Goal: Task Accomplishment & Management: Use online tool/utility

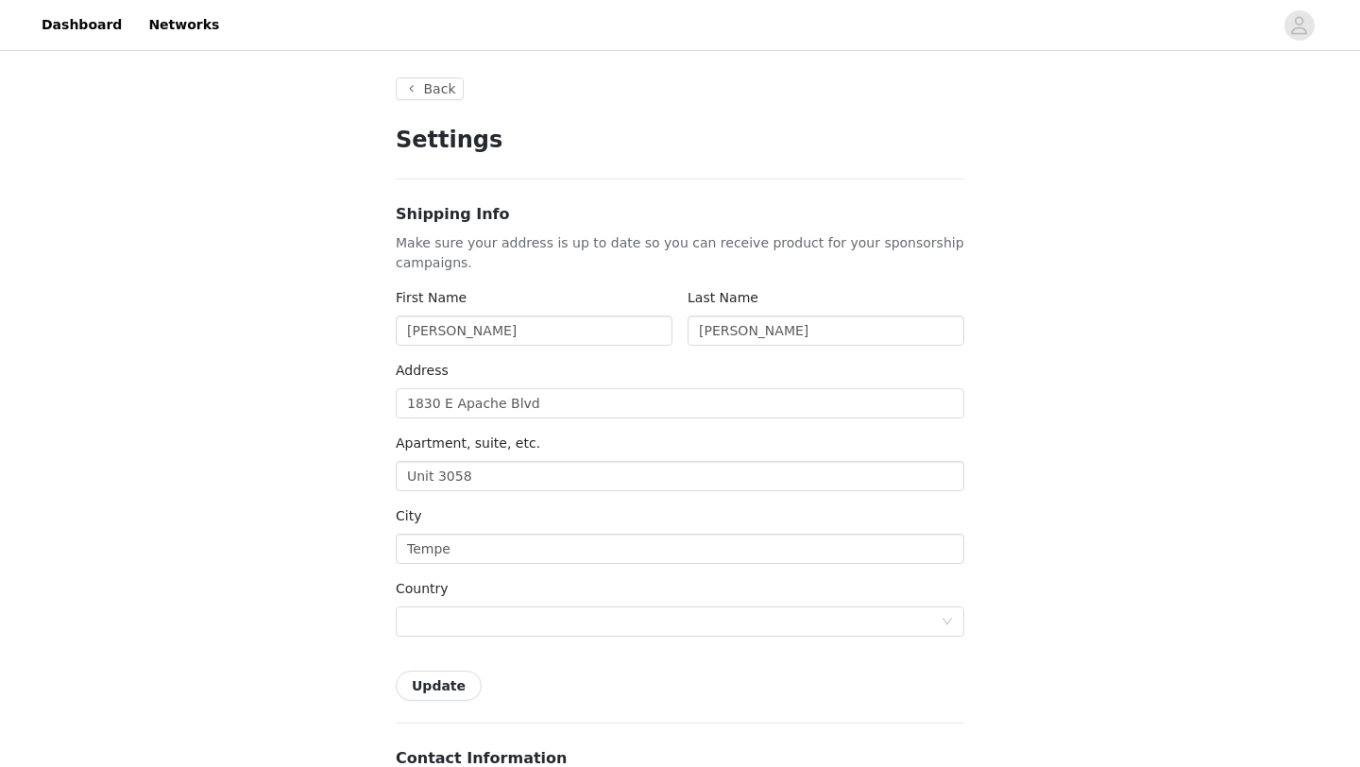
type input "+1 ([GEOGRAPHIC_DATA])"
click at [449, 98] on button "Back" at bounding box center [430, 88] width 68 height 23
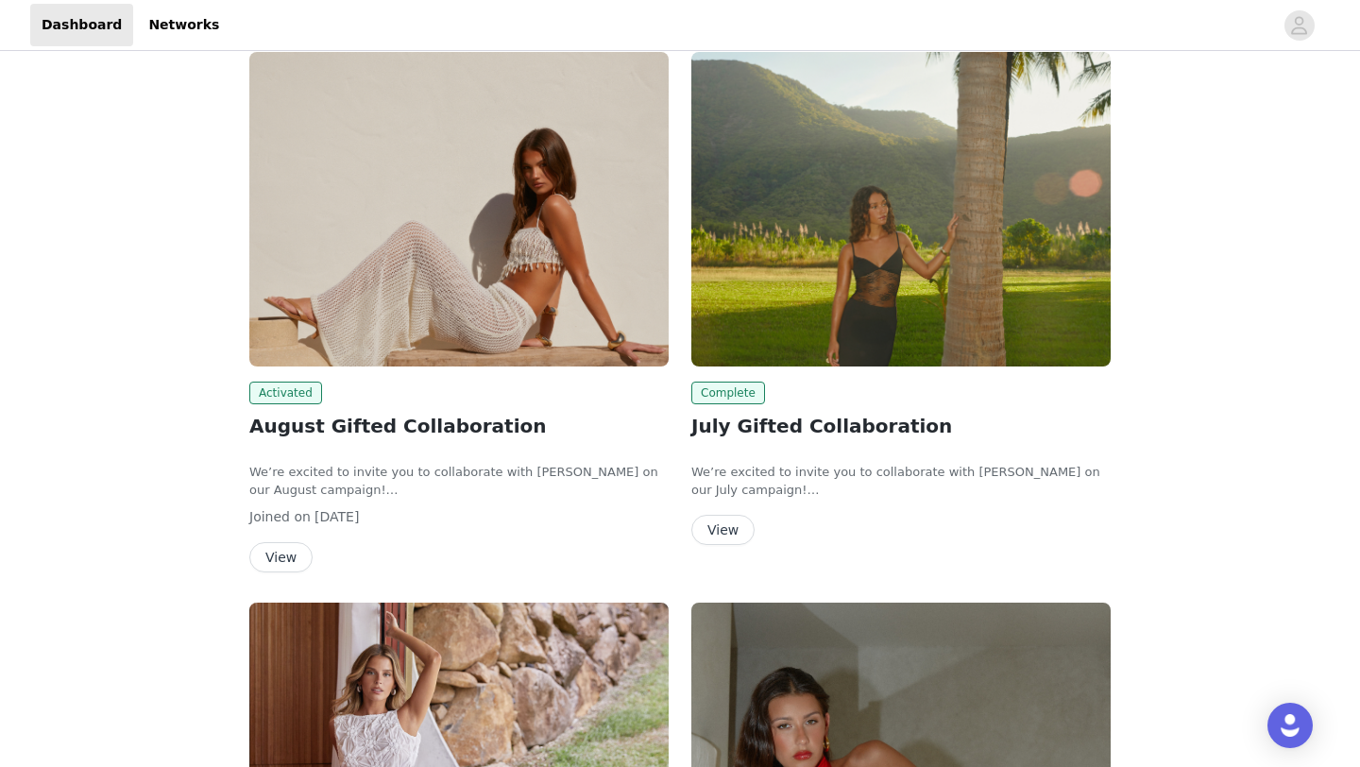
scroll to position [116, 0]
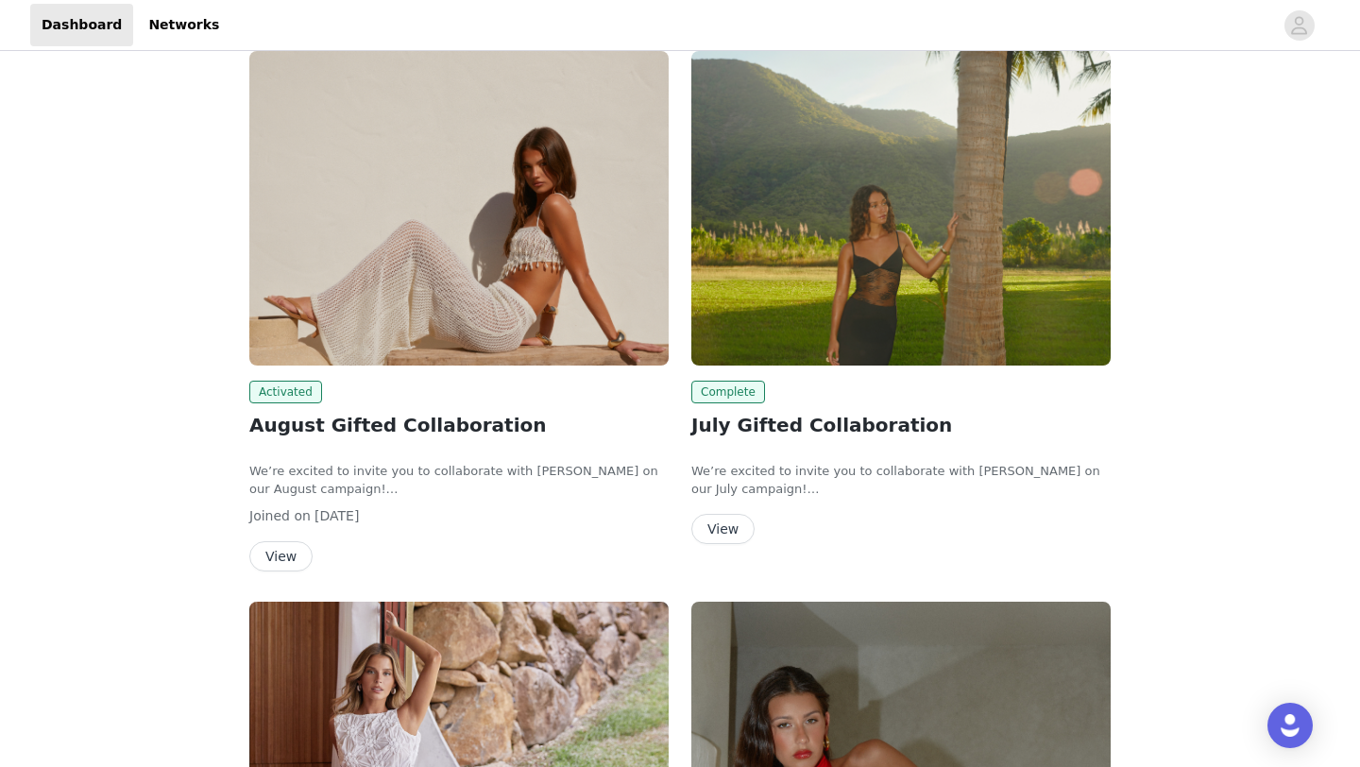
click at [277, 552] on button "View" at bounding box center [280, 556] width 63 height 30
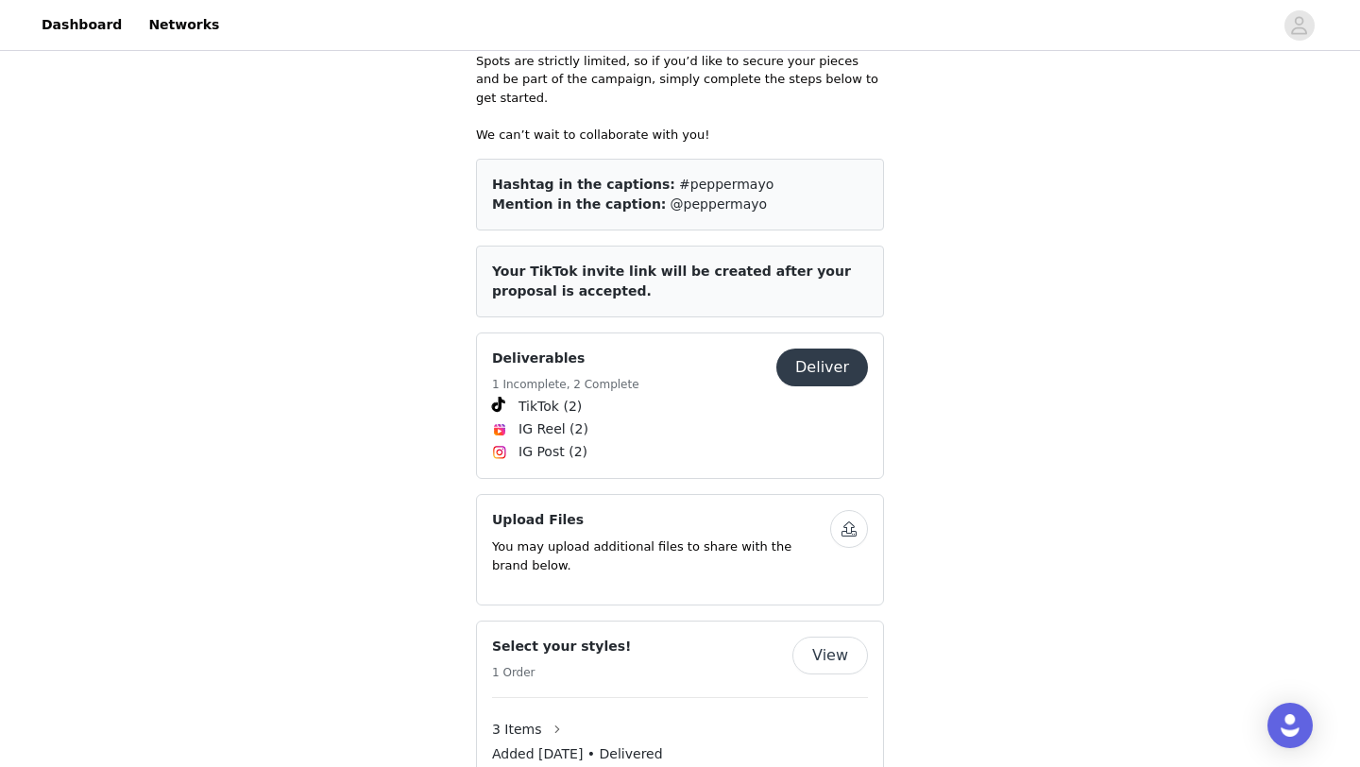
scroll to position [912, 0]
click at [828, 348] on button "Deliver" at bounding box center [822, 366] width 92 height 38
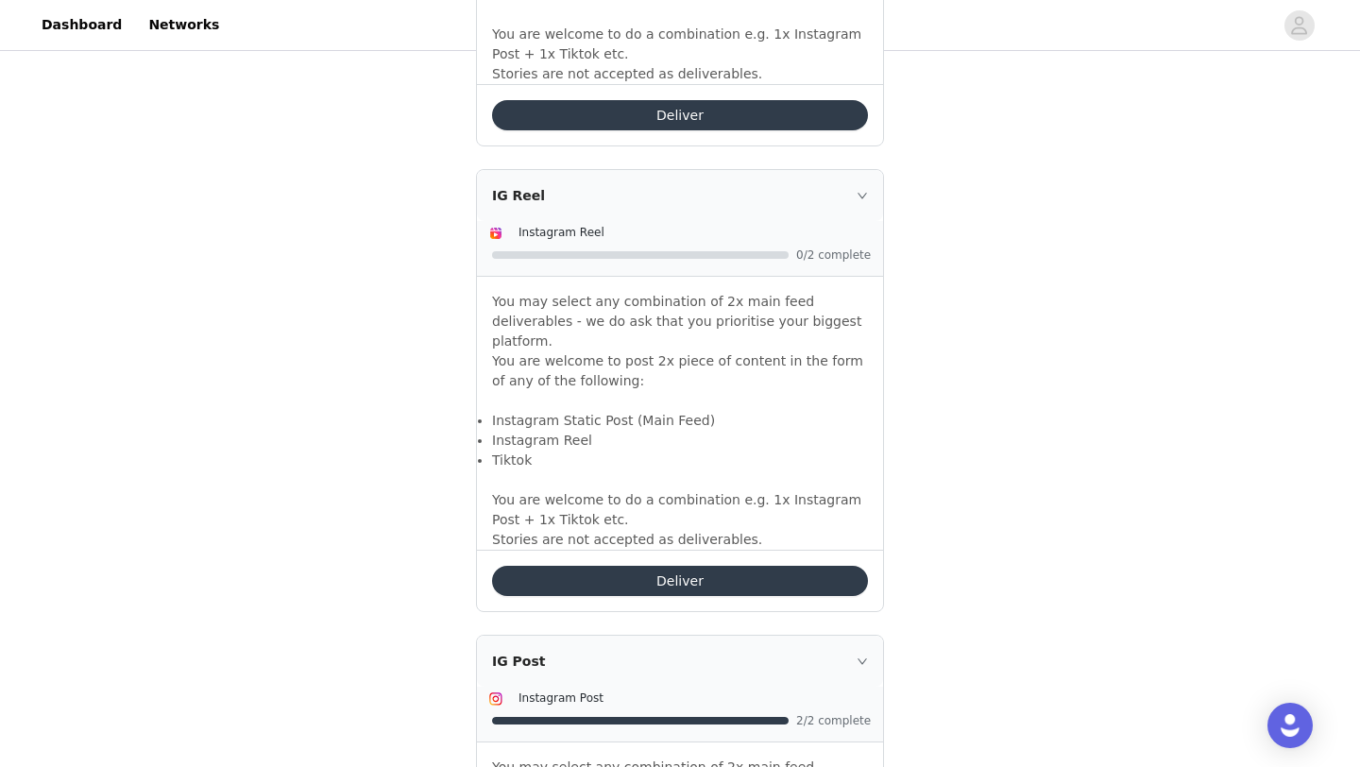
scroll to position [1600, 0]
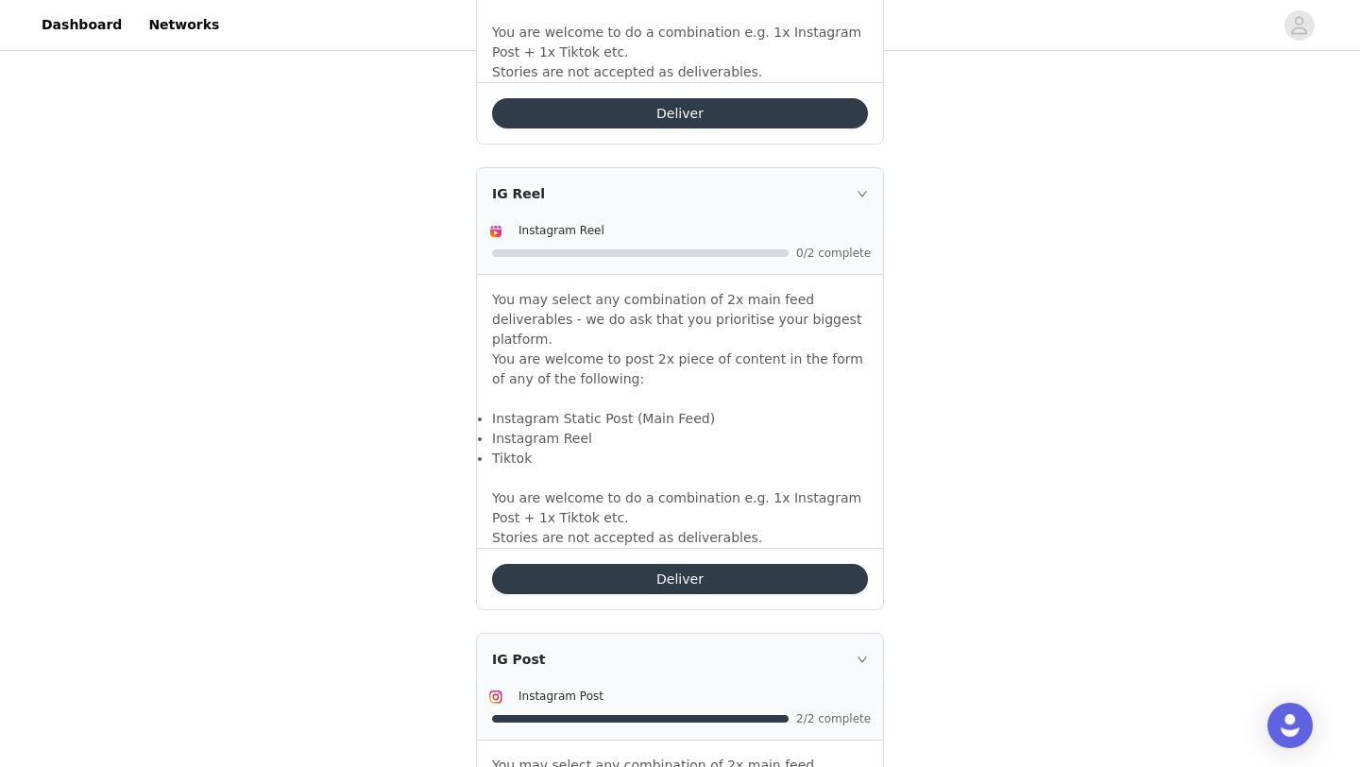
click at [682, 564] on button "Deliver" at bounding box center [680, 579] width 376 height 30
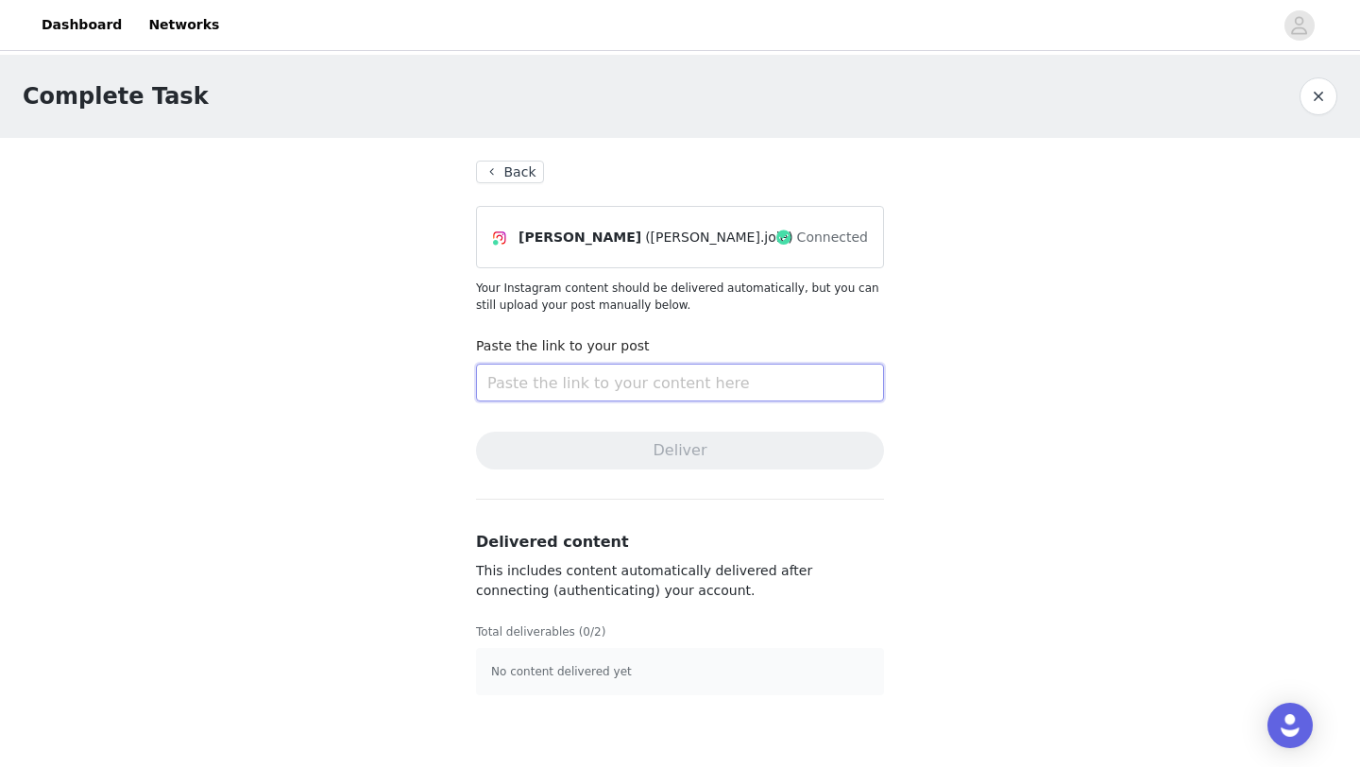
click at [665, 382] on input "text" at bounding box center [680, 383] width 408 height 38
paste input "https://www.instagram.com/reel/DMs4a2eSb7Q/?igsh=MW5iNW1yb3lwNjF0Nw=="
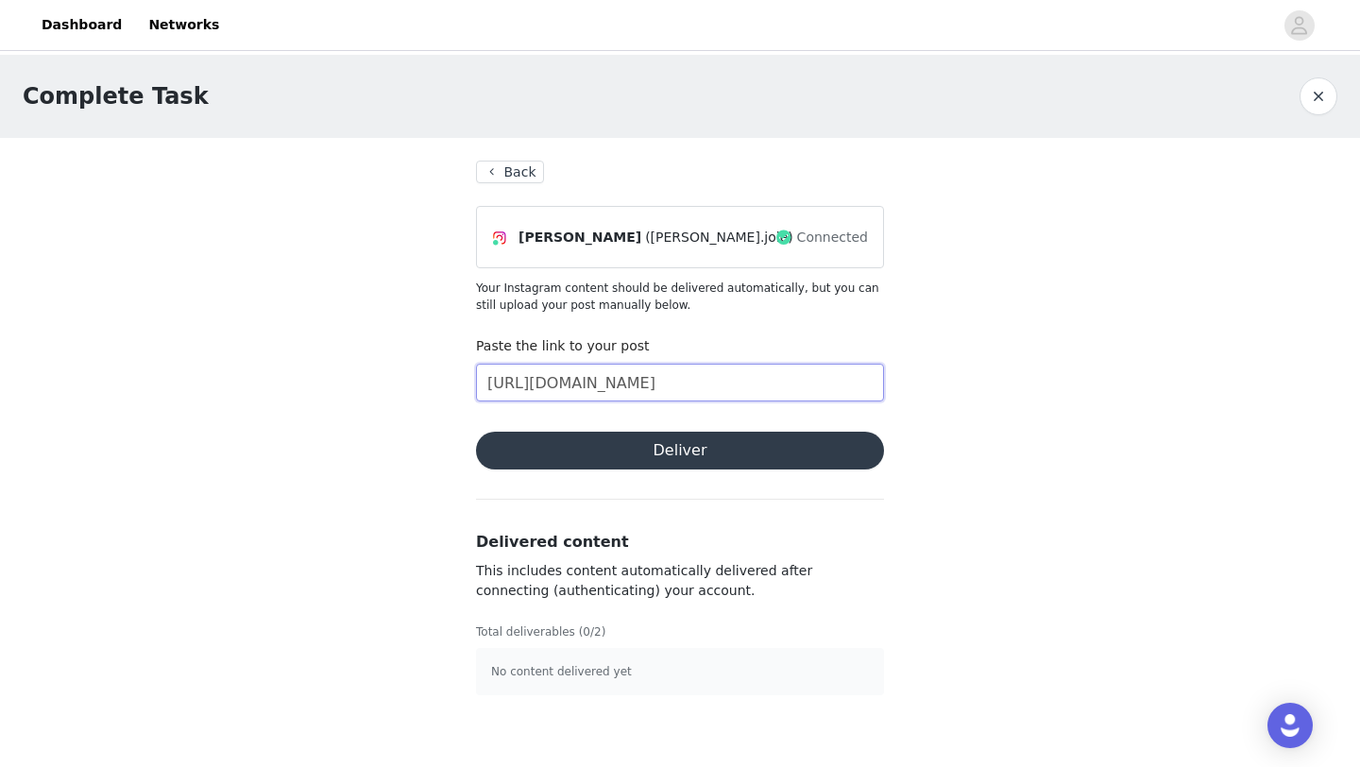
type input "https://www.instagram.com/reel/DMs4a2eSb7Q/?igsh=MW5iNW1yb3lwNjF0Nw=="
click at [667, 456] on button "Deliver" at bounding box center [680, 451] width 408 height 38
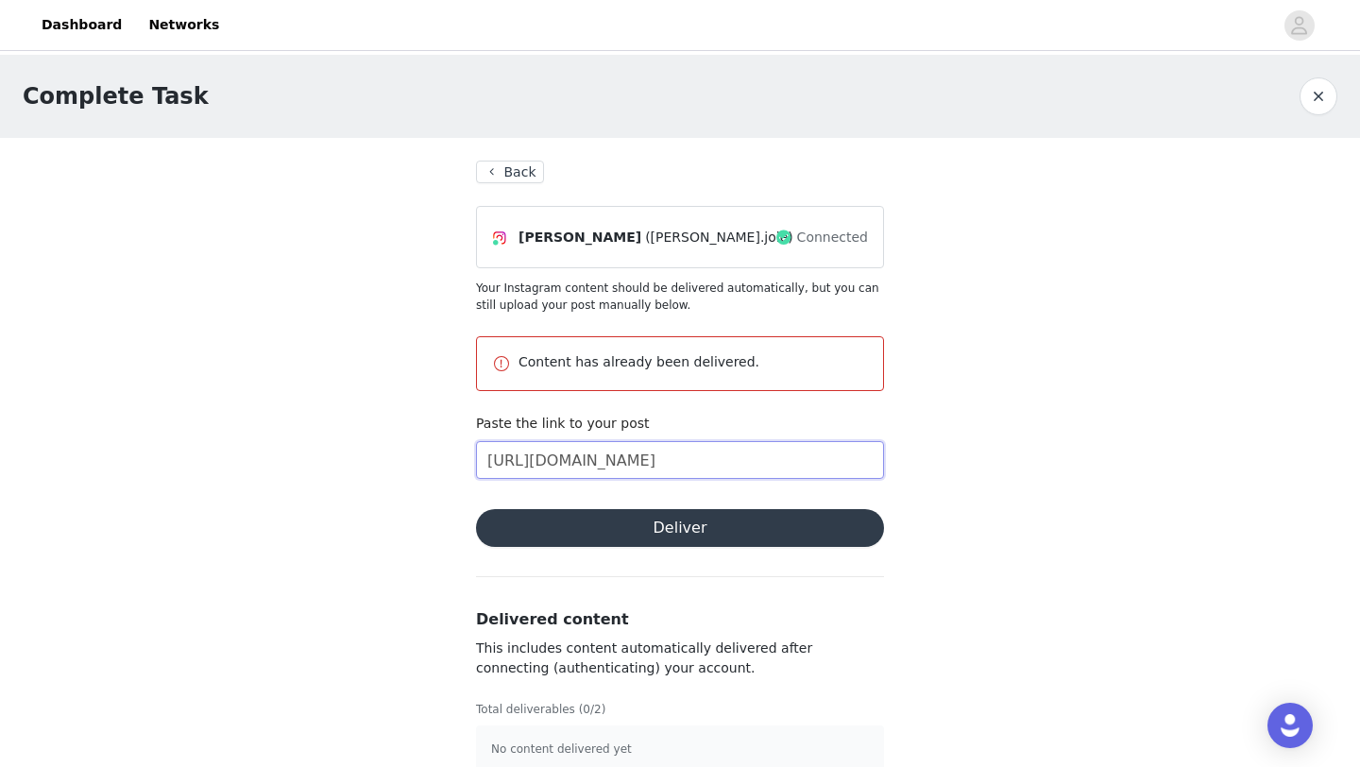
scroll to position [0, 178]
drag, startPoint x: 487, startPoint y: 453, endPoint x: 1118, endPoint y: 446, distance: 630.9
click at [1118, 453] on div "Complete Task Back Lucy Schroeder (lucy.joie) Connected Your Instagram content …" at bounding box center [680, 425] width 1360 height 740
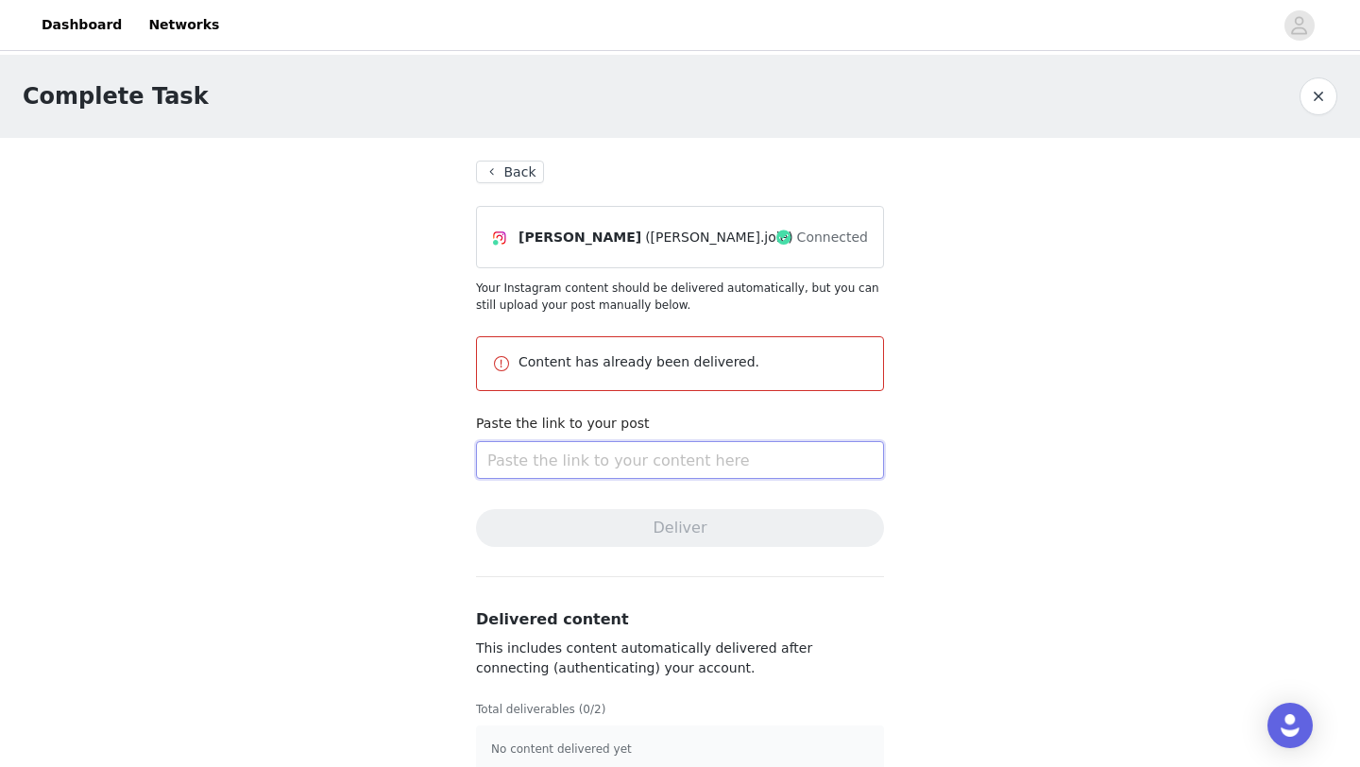
scroll to position [0, 0]
paste input "https://www.instagram.com/reel/DNv1Kur5AsO/?igsh=MWh5M2t4NjBod3EwNA=="
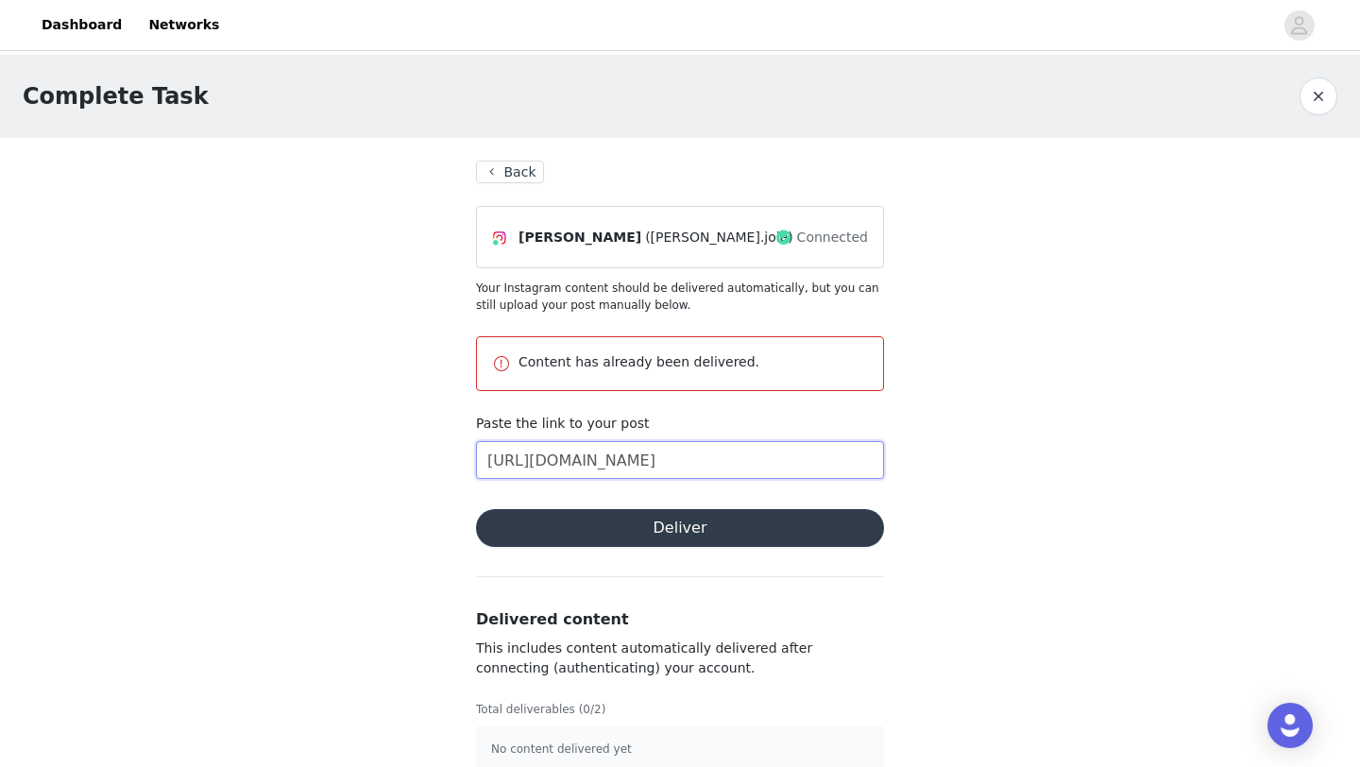
scroll to position [0, 176]
type input "https://www.instagram.com/reel/DNv1Kur5AsO/?igsh=MWh5M2t4NjBod3EwNA=="
click at [760, 515] on button "Deliver" at bounding box center [680, 528] width 408 height 38
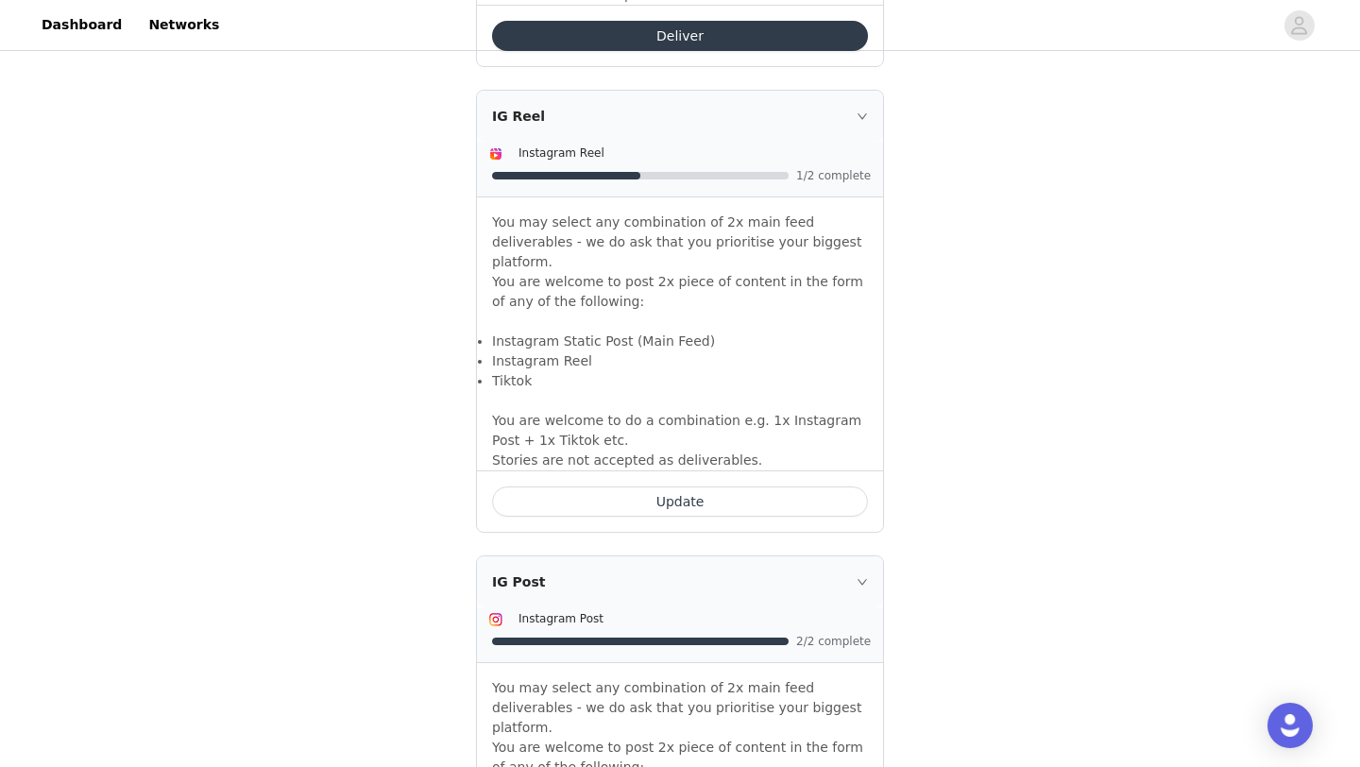
scroll to position [1678, 0]
click at [757, 485] on button "Update" at bounding box center [680, 500] width 376 height 30
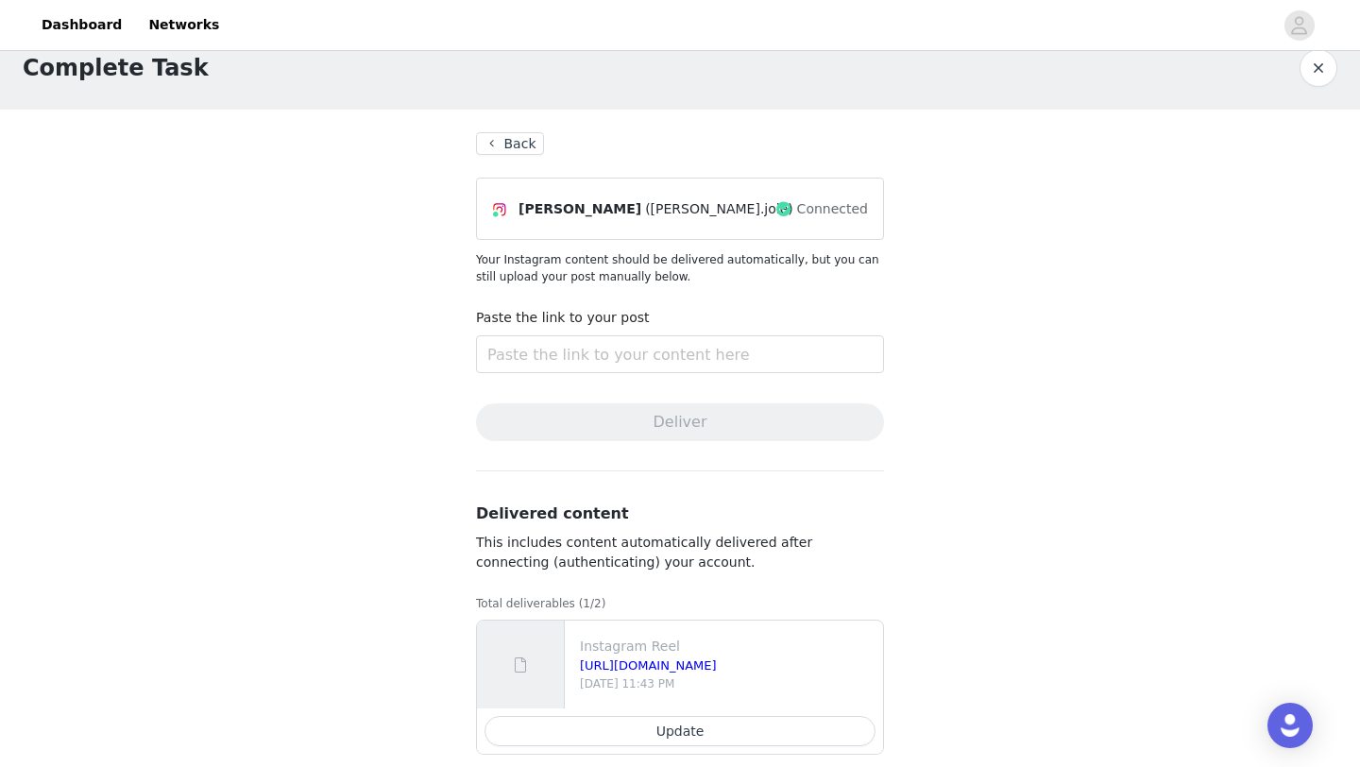
scroll to position [34, 0]
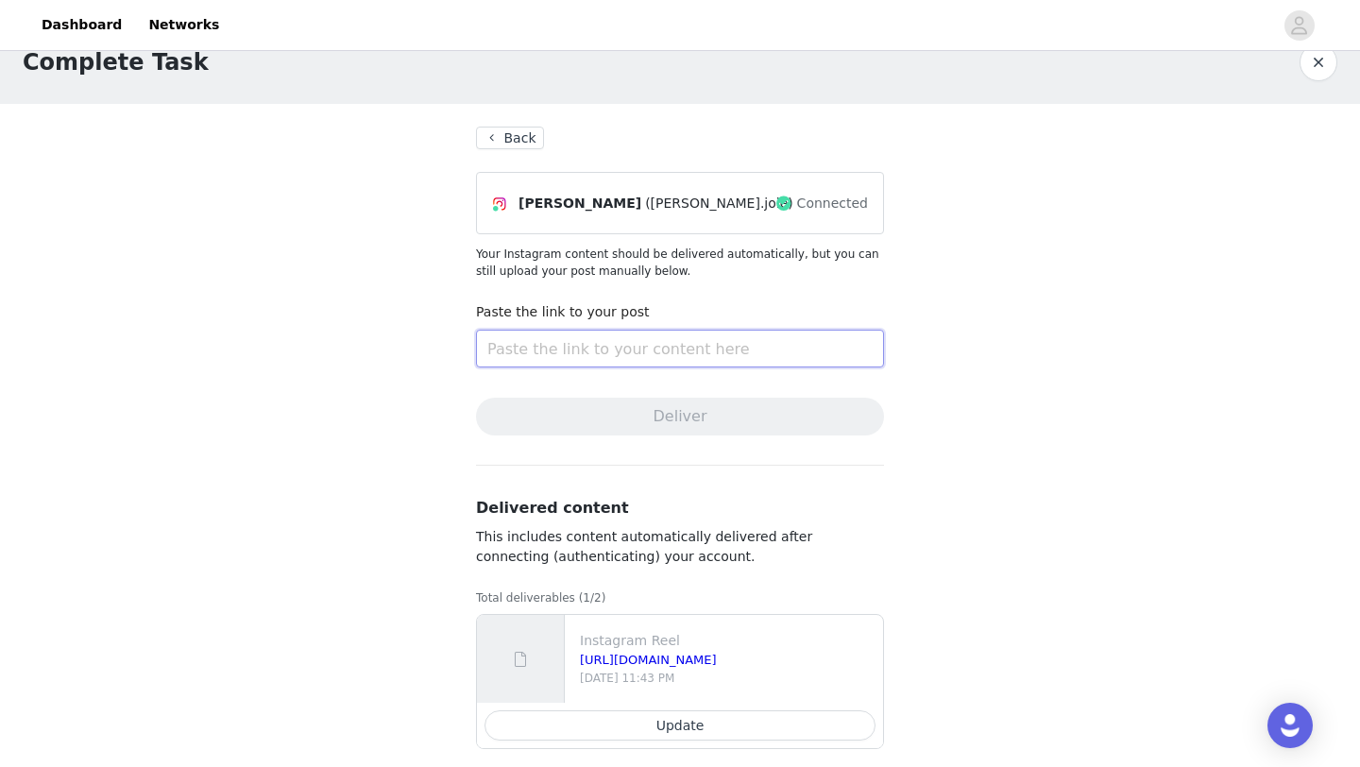
click at [701, 348] on input "text" at bounding box center [680, 349] width 408 height 38
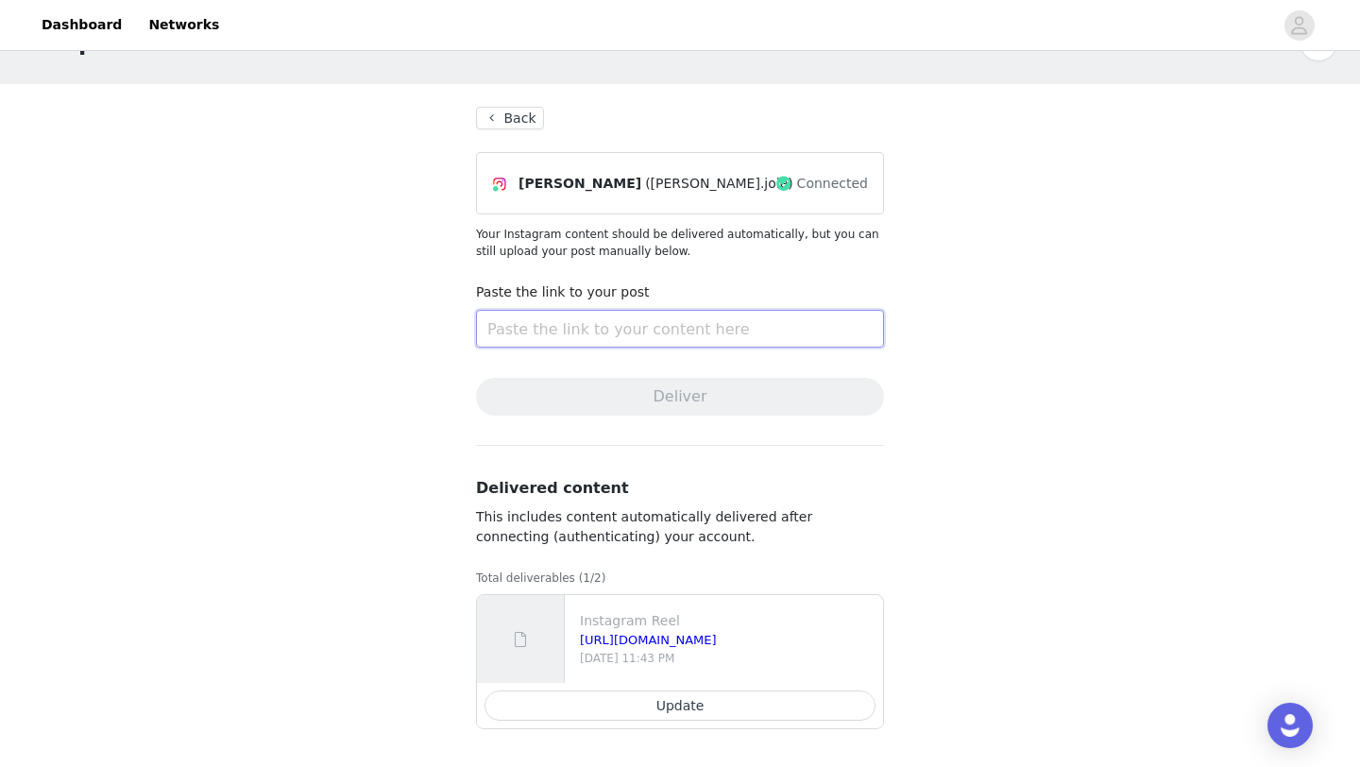
paste input "https://www.instagram.com/reel/DOAoG6NjqtF/?igsh=MTc4YWVub3lzZXpkcQ=="
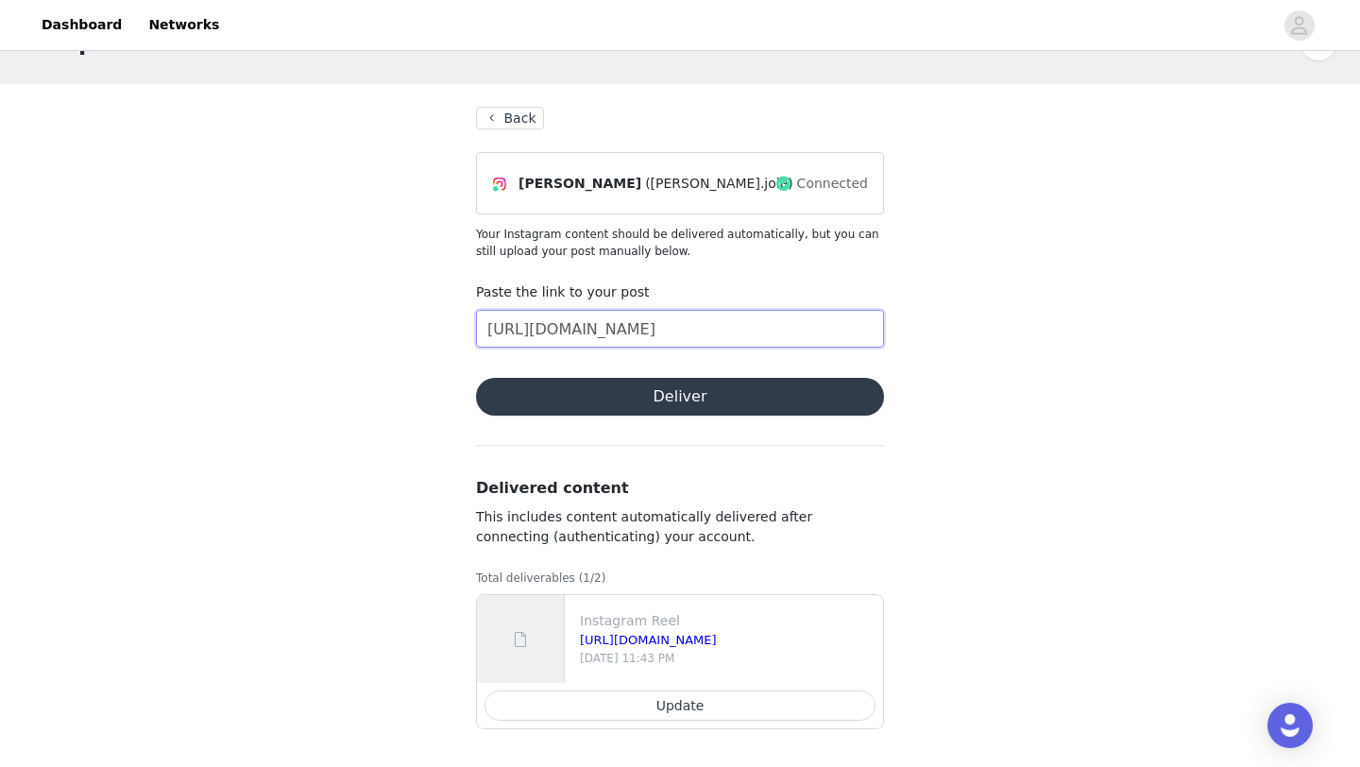
scroll to position [0, 164]
type input "https://www.instagram.com/reel/DOAoG6NjqtF/?igsh=MTc4YWVub3lzZXpkcQ=="
click at [696, 400] on button "Deliver" at bounding box center [680, 397] width 408 height 38
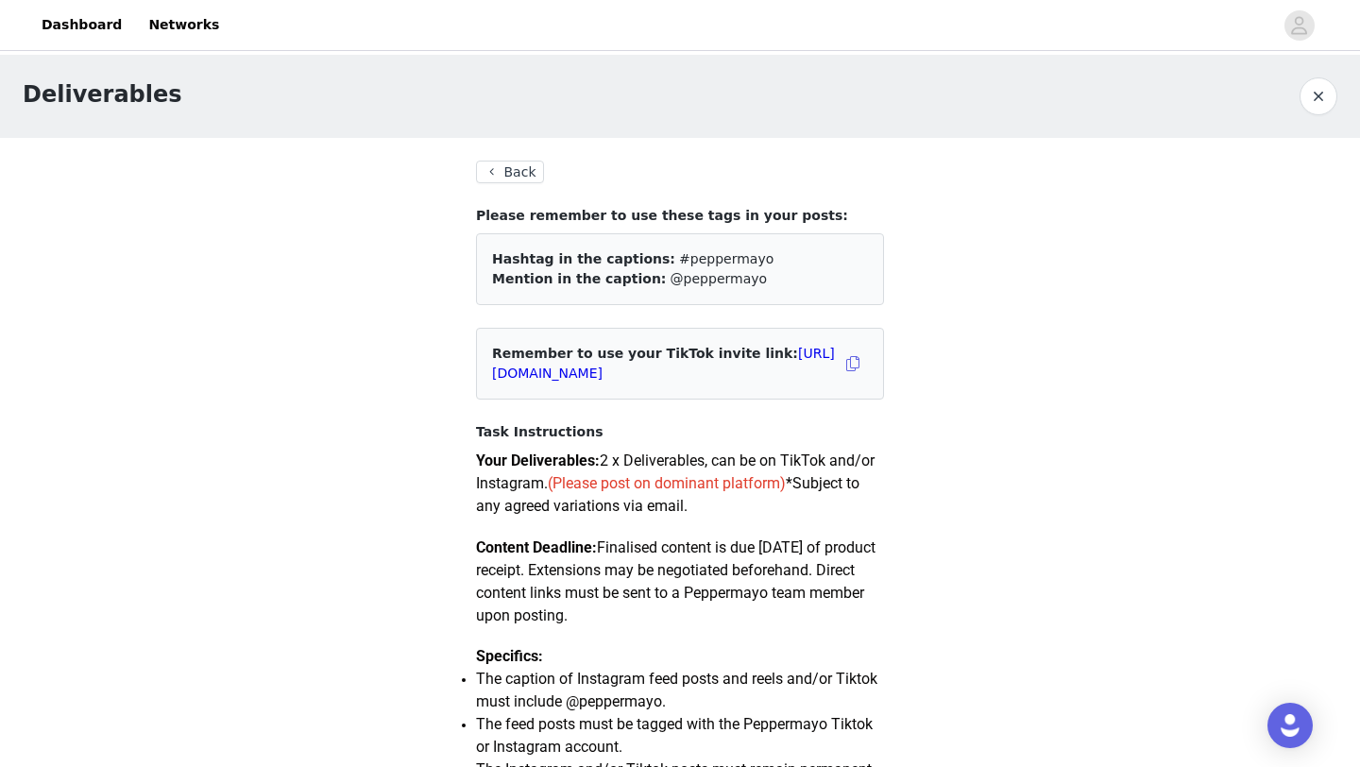
scroll to position [91, 0]
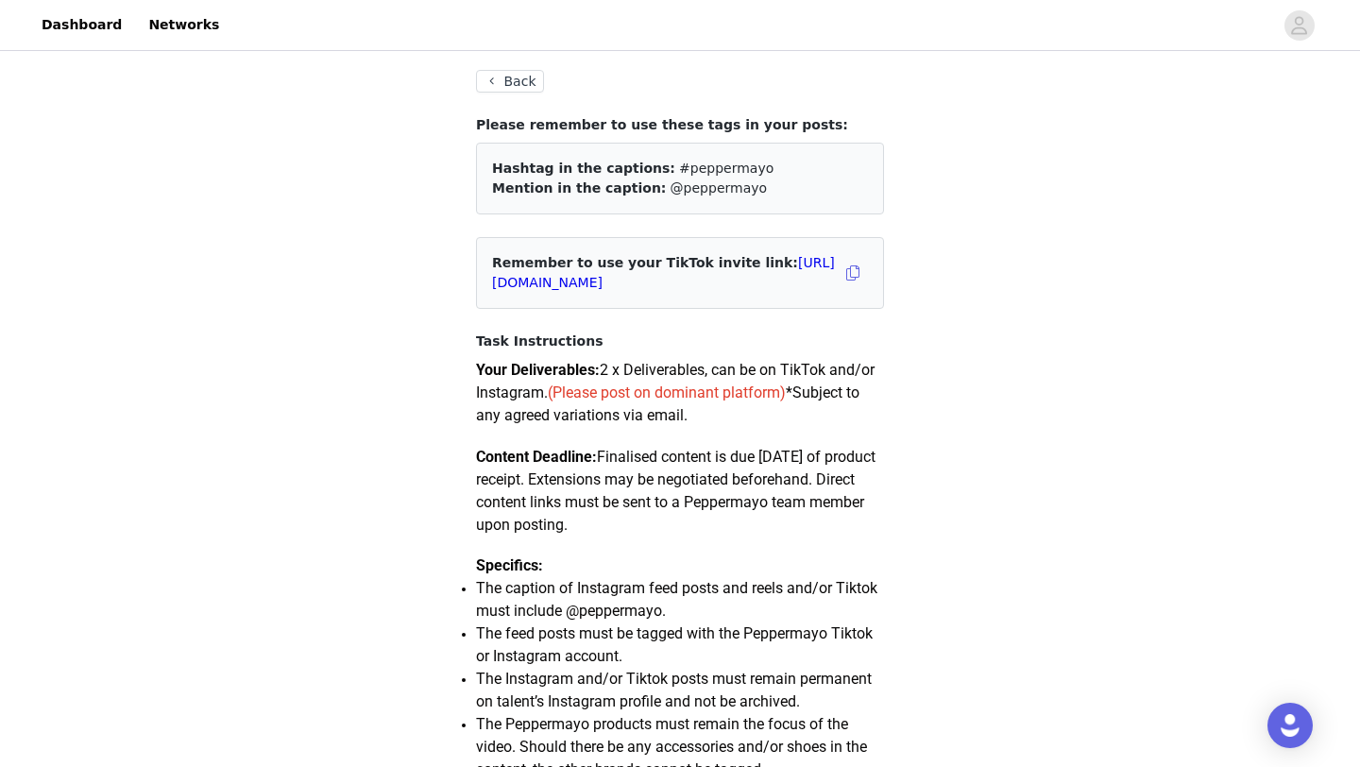
click at [508, 75] on button "Back" at bounding box center [510, 81] width 68 height 23
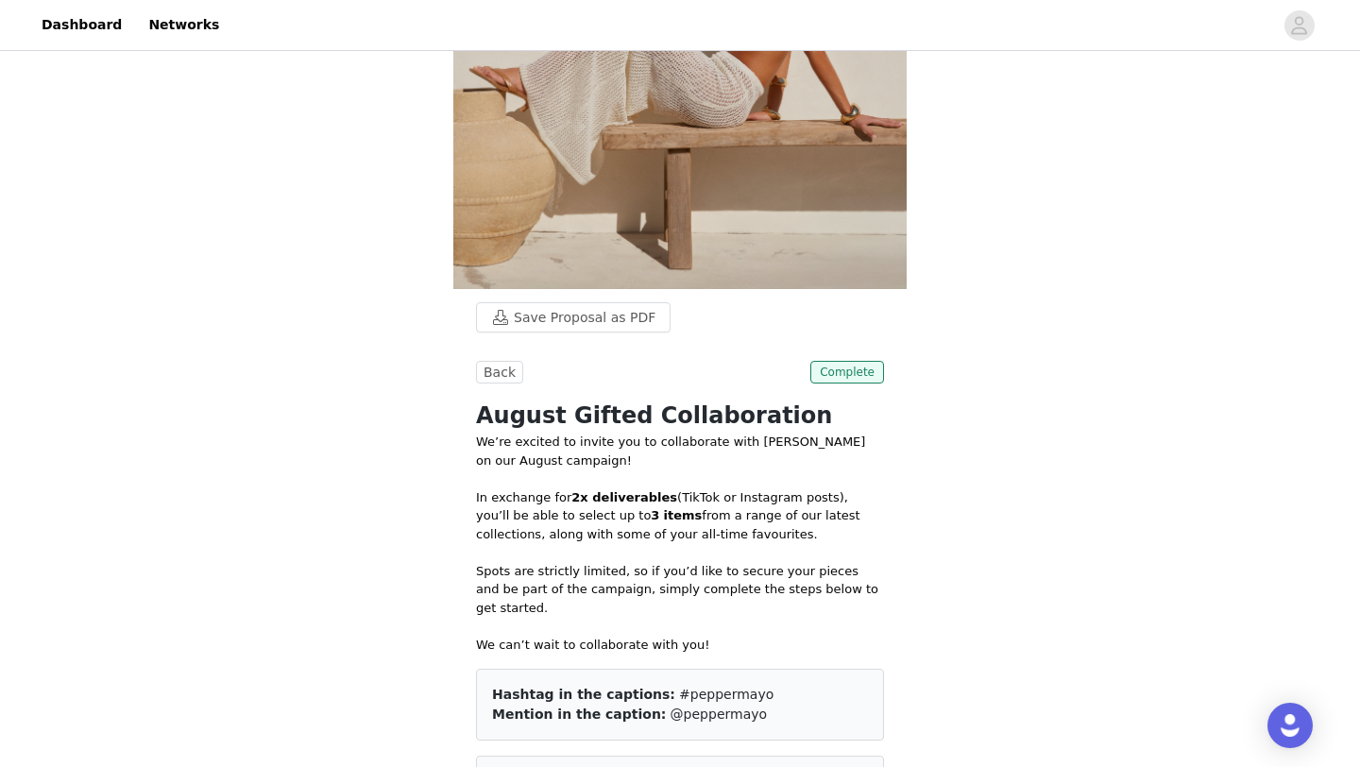
scroll to position [236, 0]
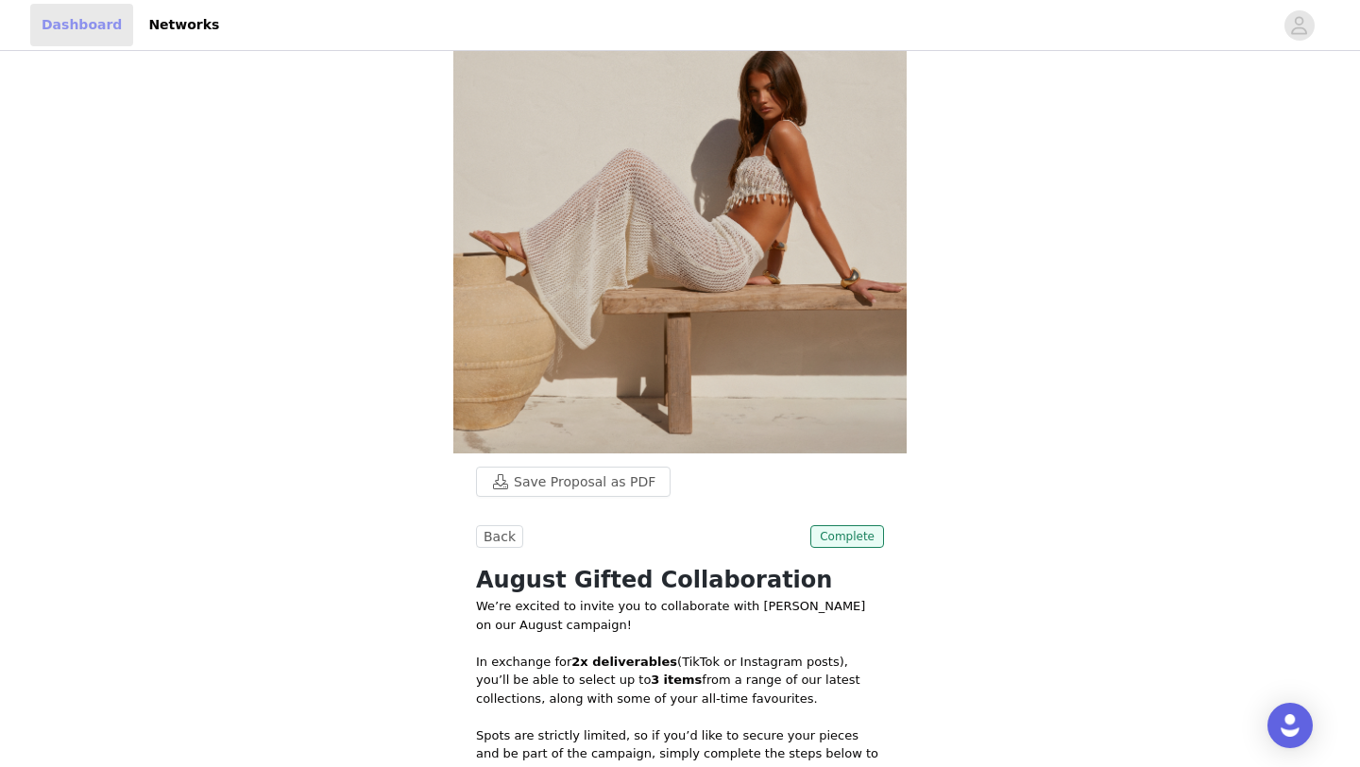
click at [93, 35] on link "Dashboard" at bounding box center [81, 25] width 103 height 42
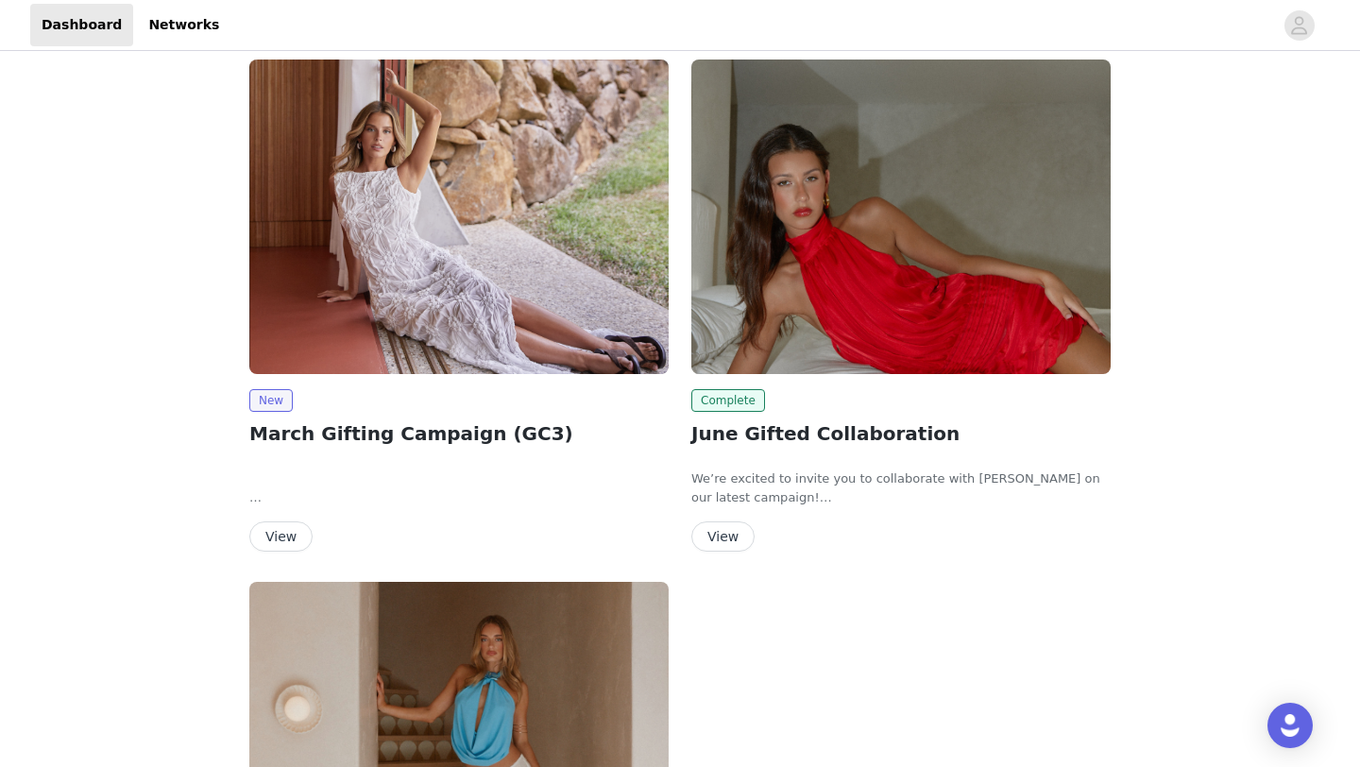
scroll to position [550, 0]
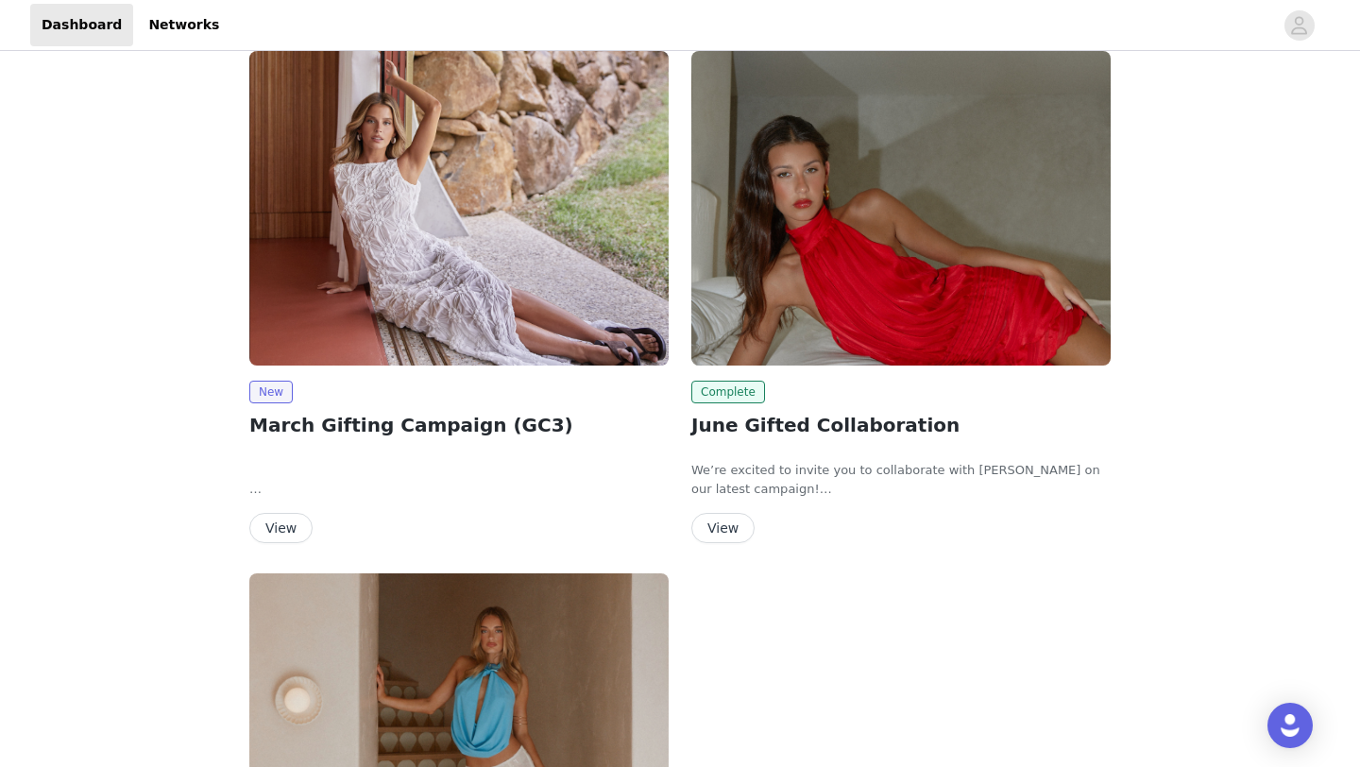
click at [264, 534] on button "View" at bounding box center [280, 528] width 63 height 30
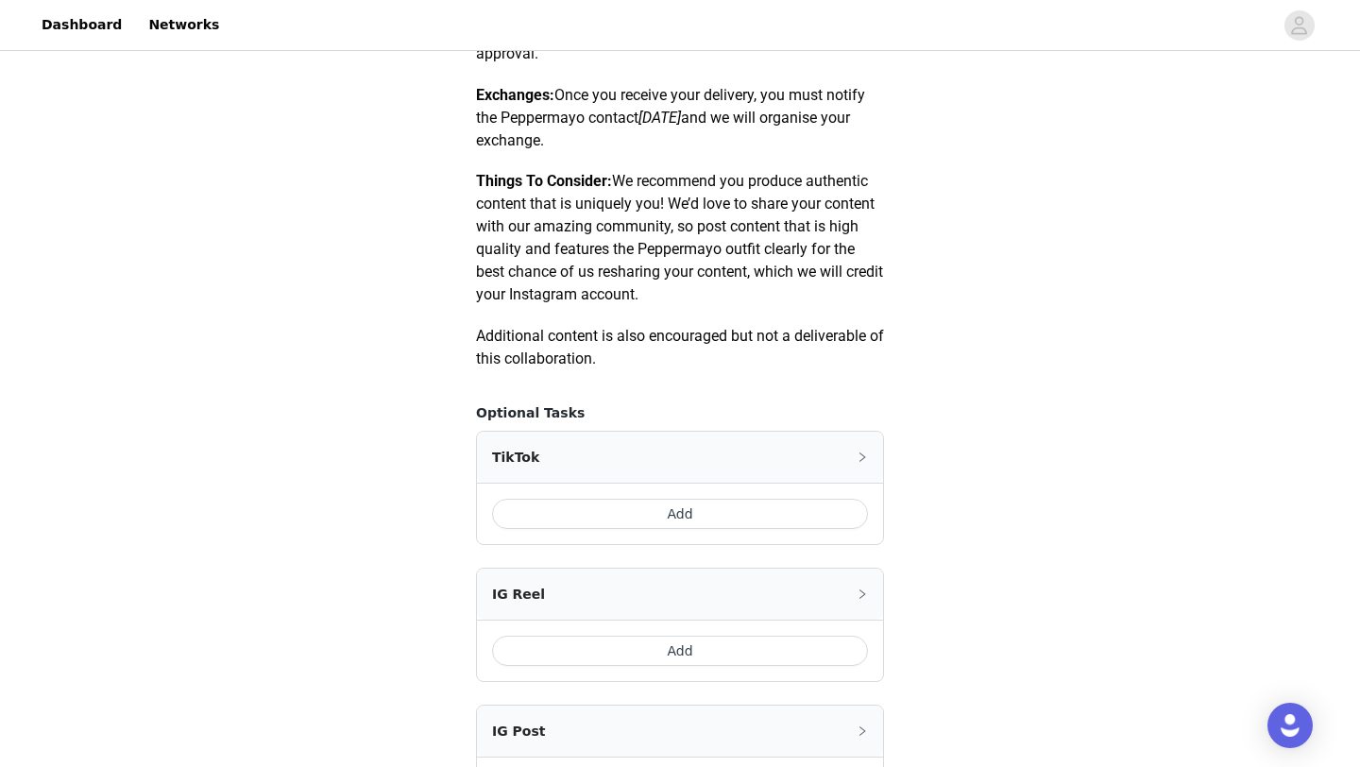
scroll to position [959, 0]
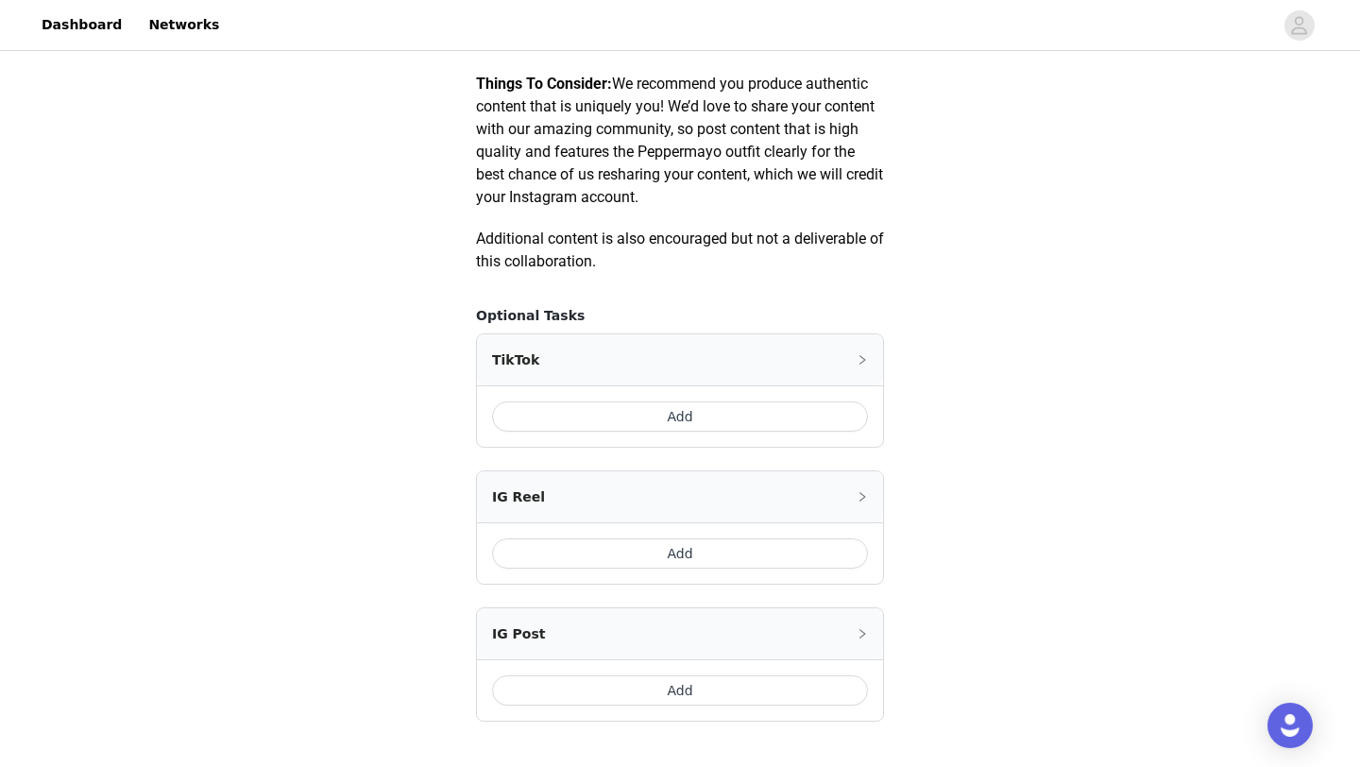
click at [713, 411] on button "Add" at bounding box center [680, 416] width 376 height 30
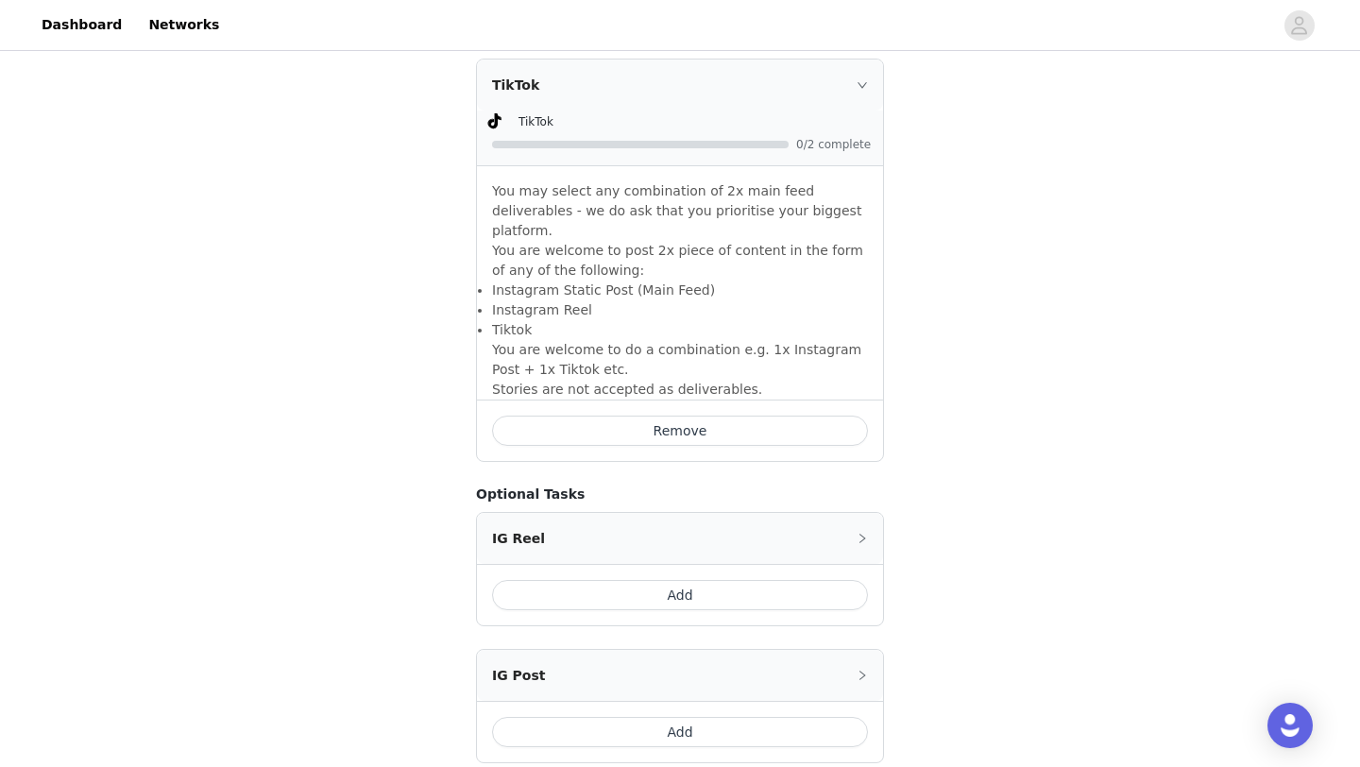
scroll to position [1256, 0]
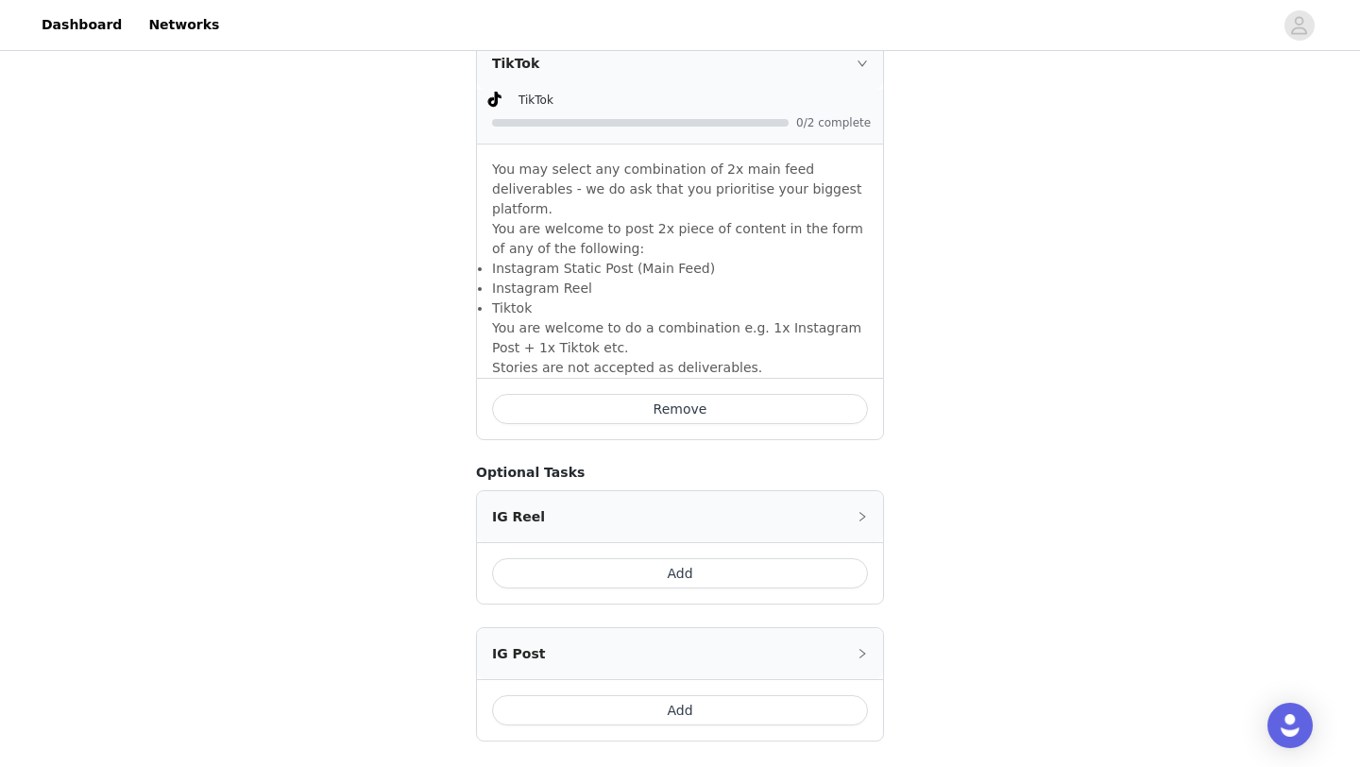
click at [710, 558] on button "Add" at bounding box center [680, 573] width 376 height 30
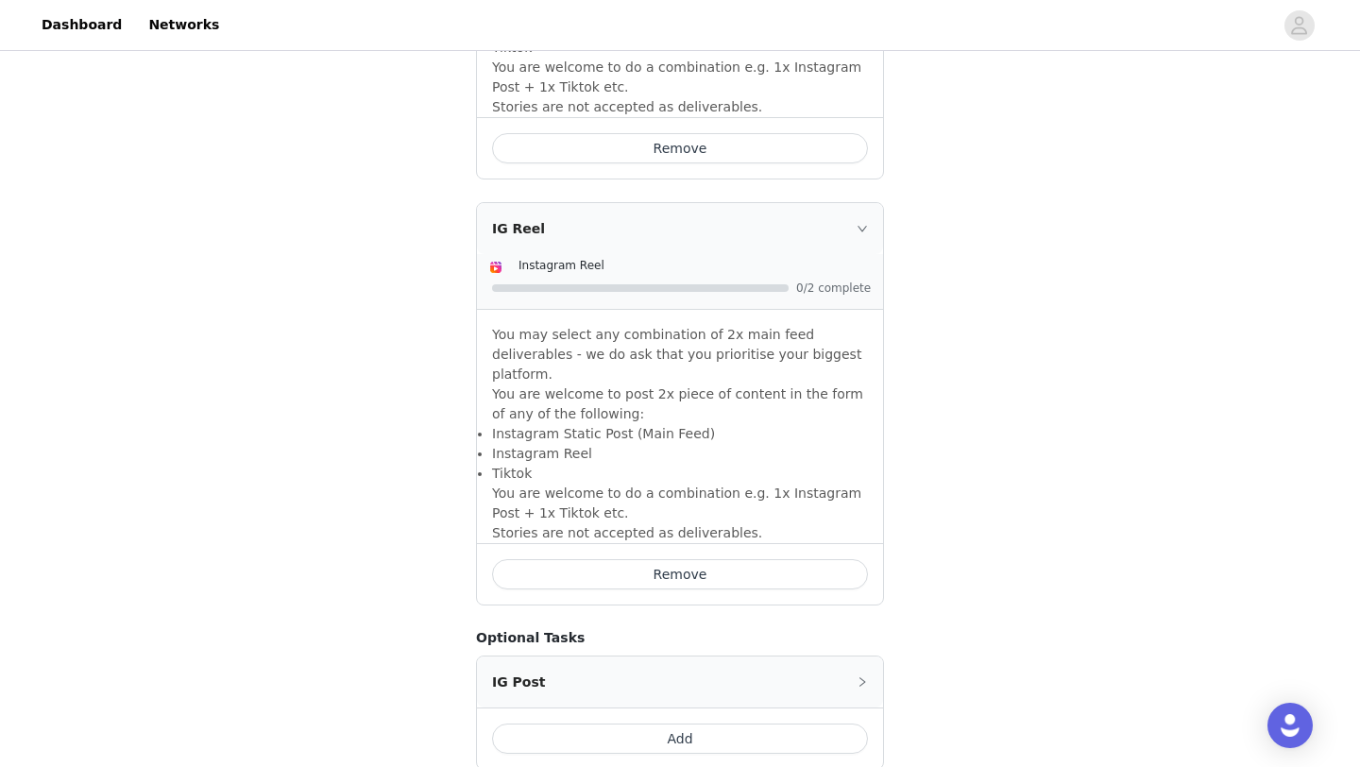
scroll to position [1525, 0]
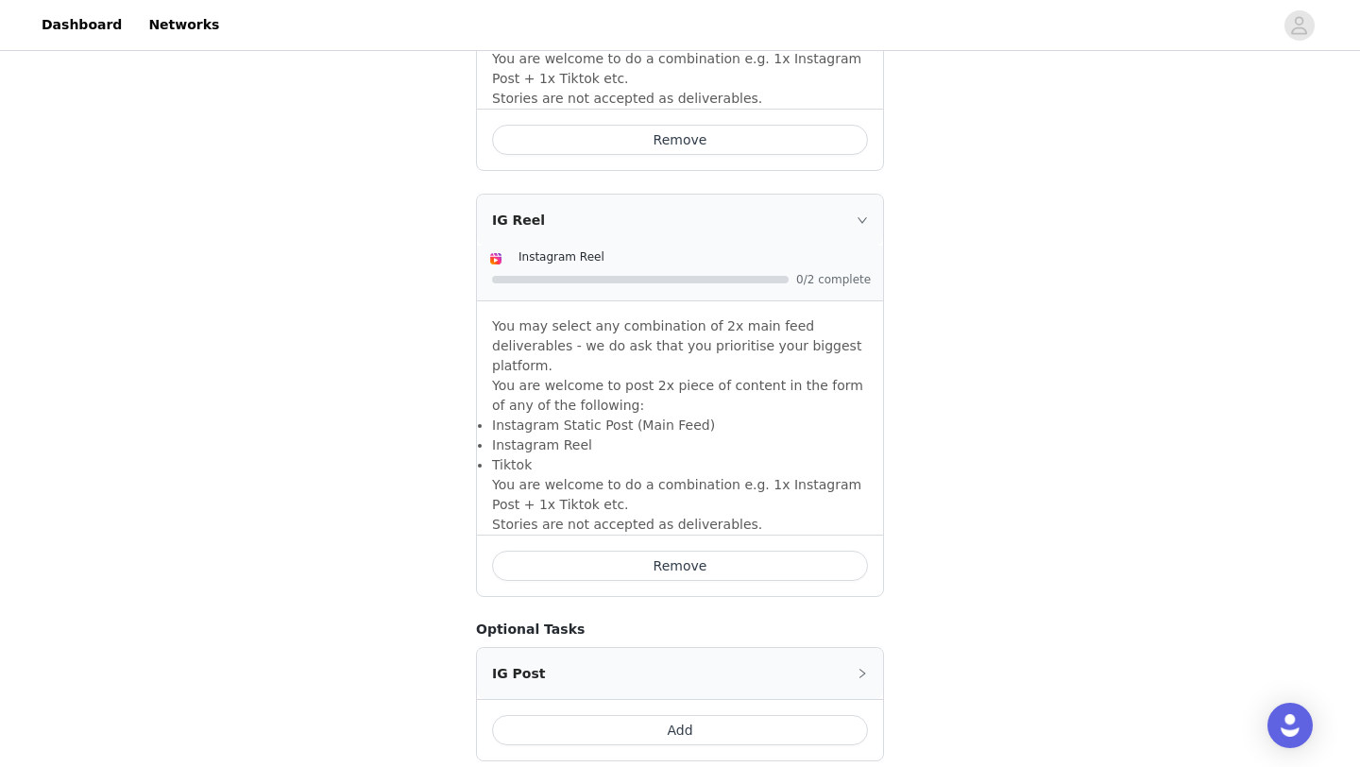
click at [683, 715] on button "Add" at bounding box center [680, 730] width 376 height 30
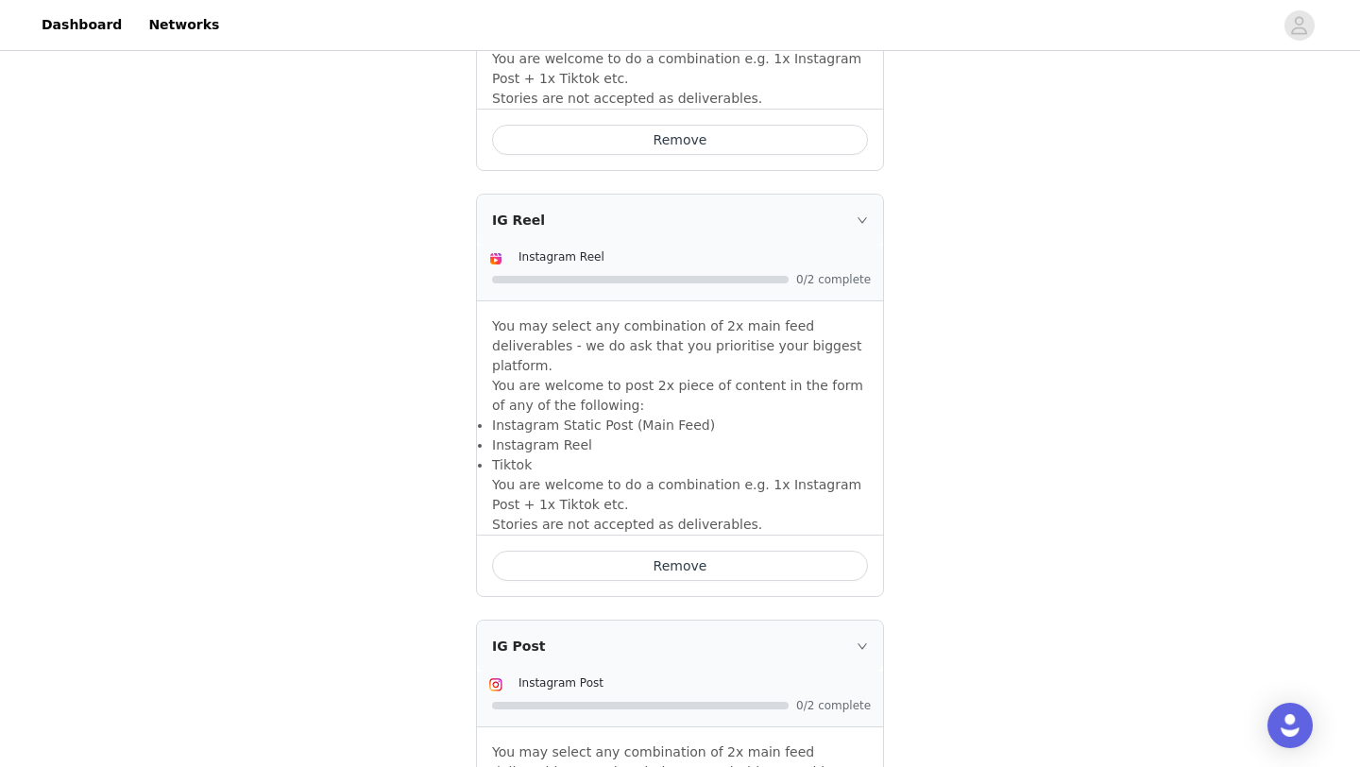
scroll to position [1767, 0]
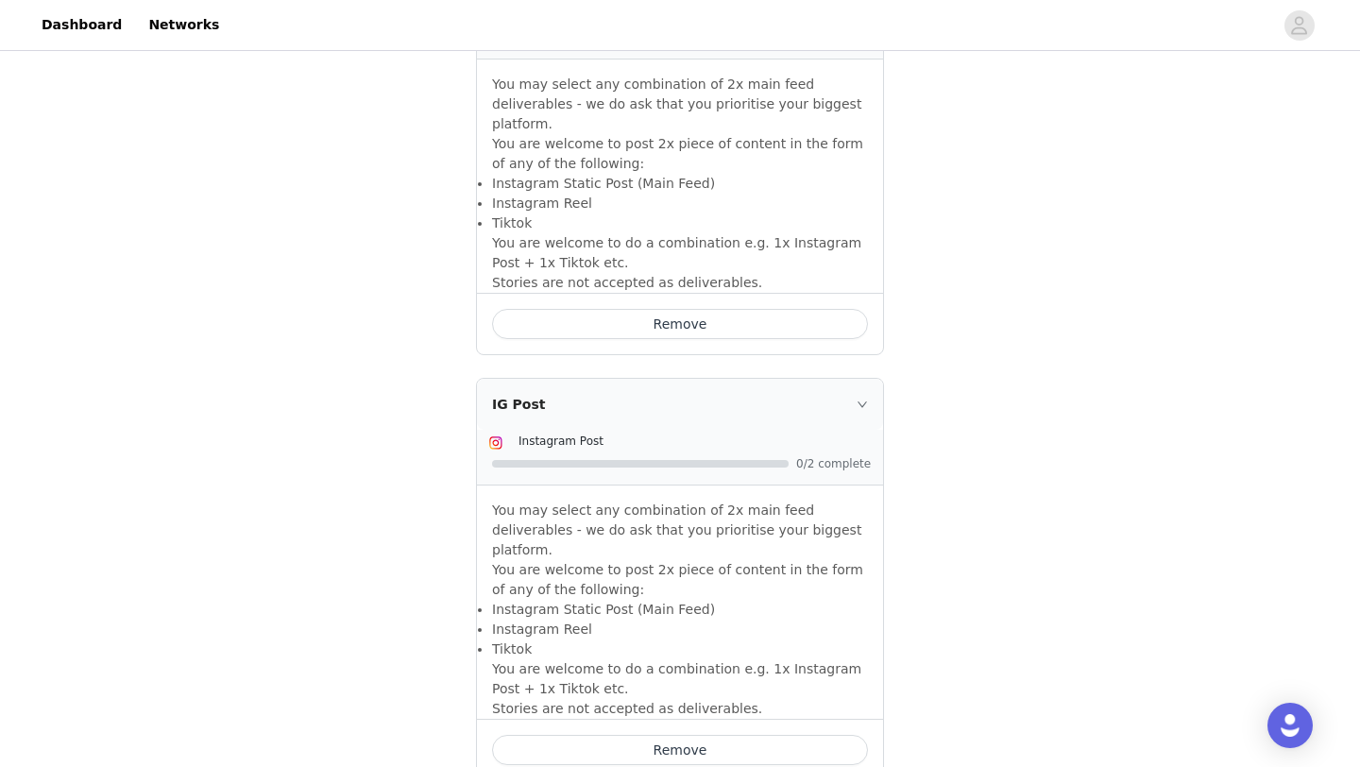
click at [681, 735] on button "Remove" at bounding box center [680, 750] width 376 height 30
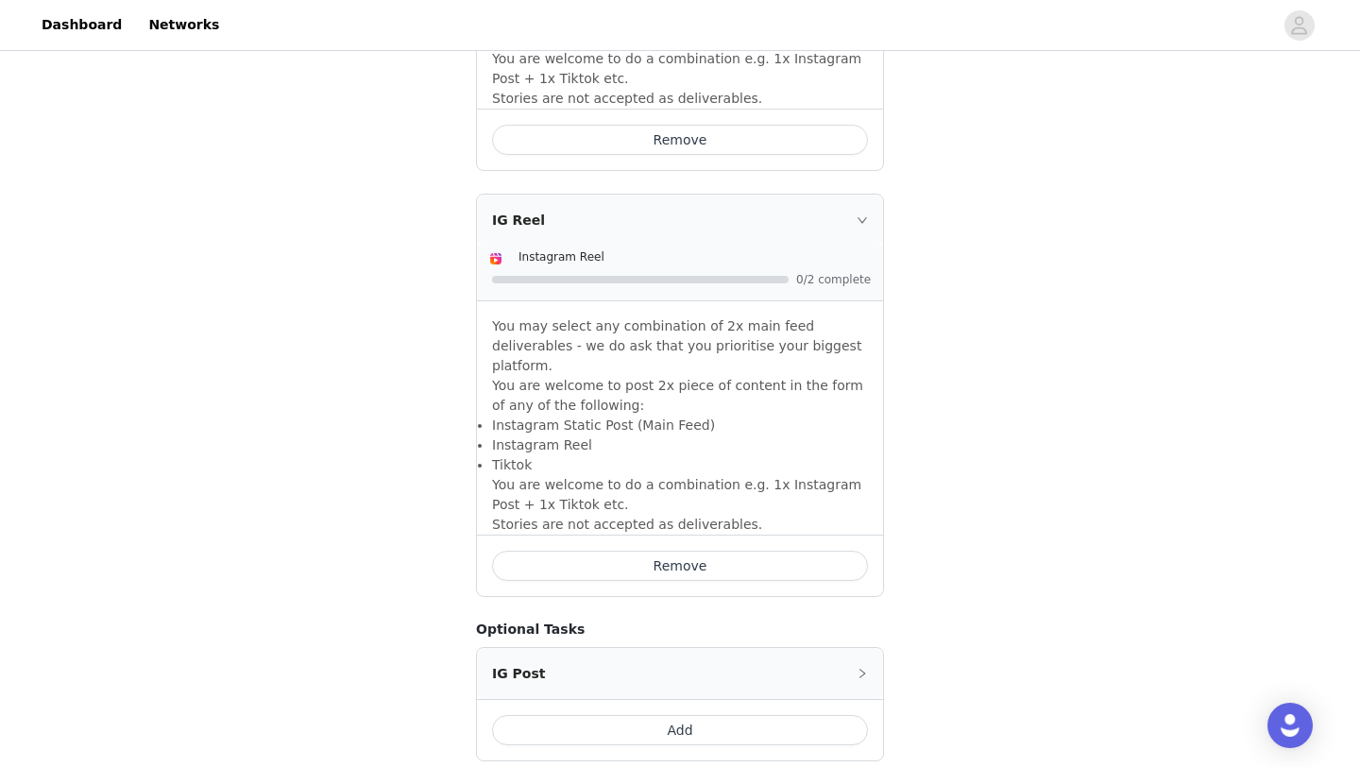
click at [681, 715] on button "Add" at bounding box center [680, 730] width 376 height 30
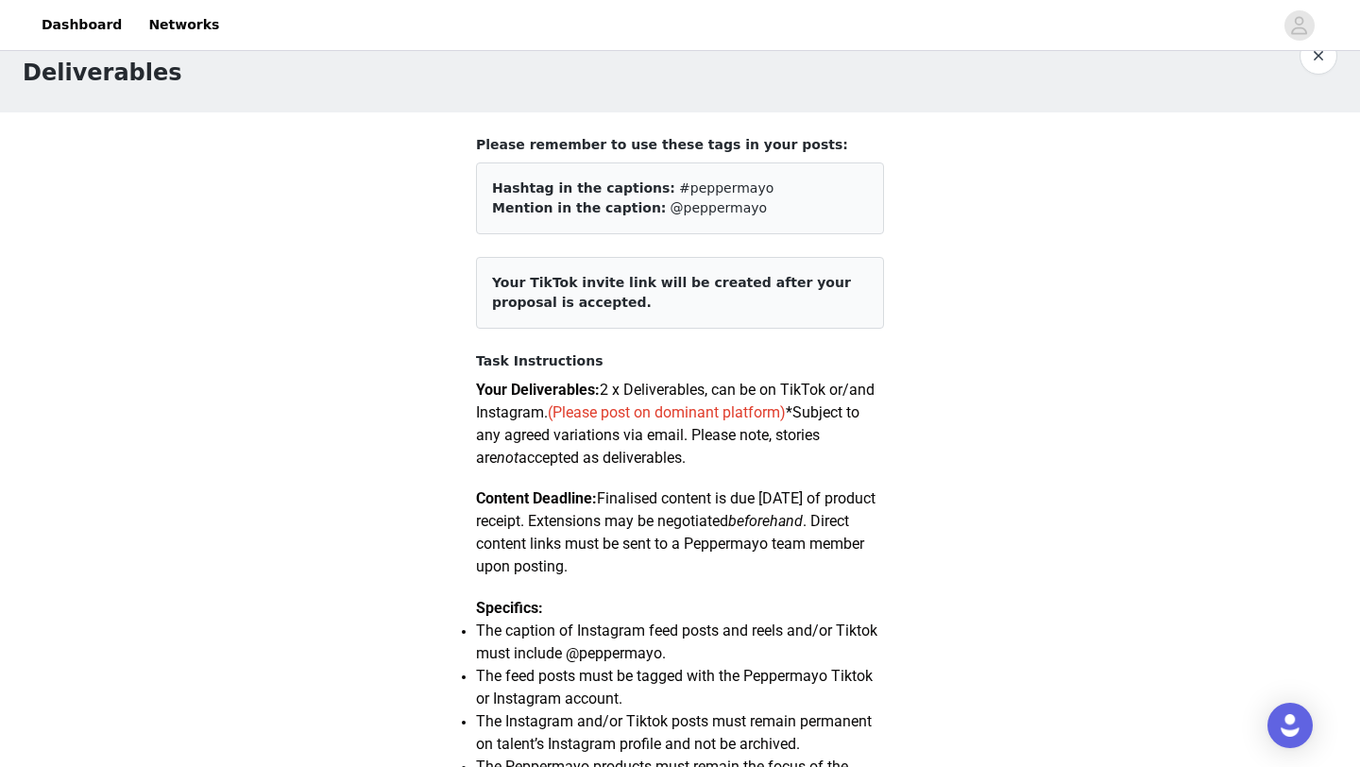
scroll to position [0, 0]
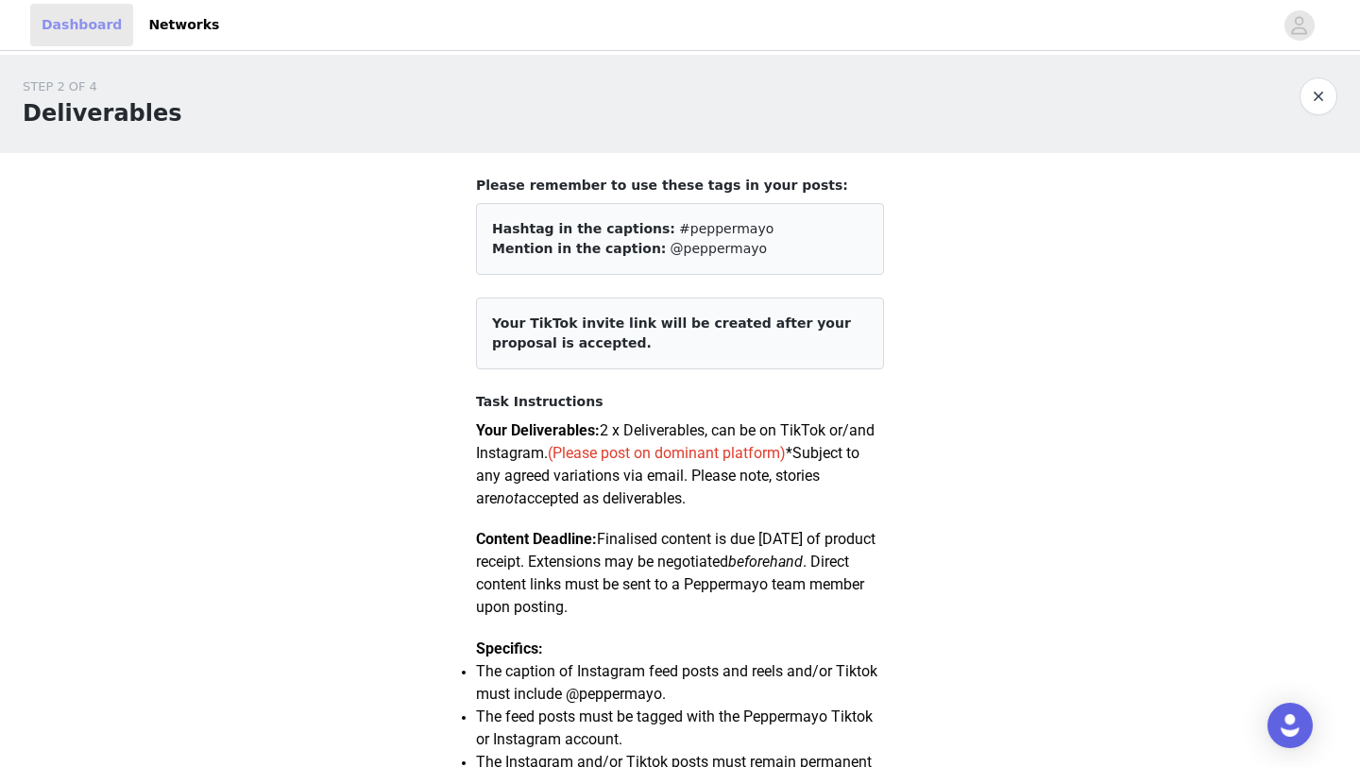
click at [99, 21] on link "Dashboard" at bounding box center [81, 25] width 103 height 42
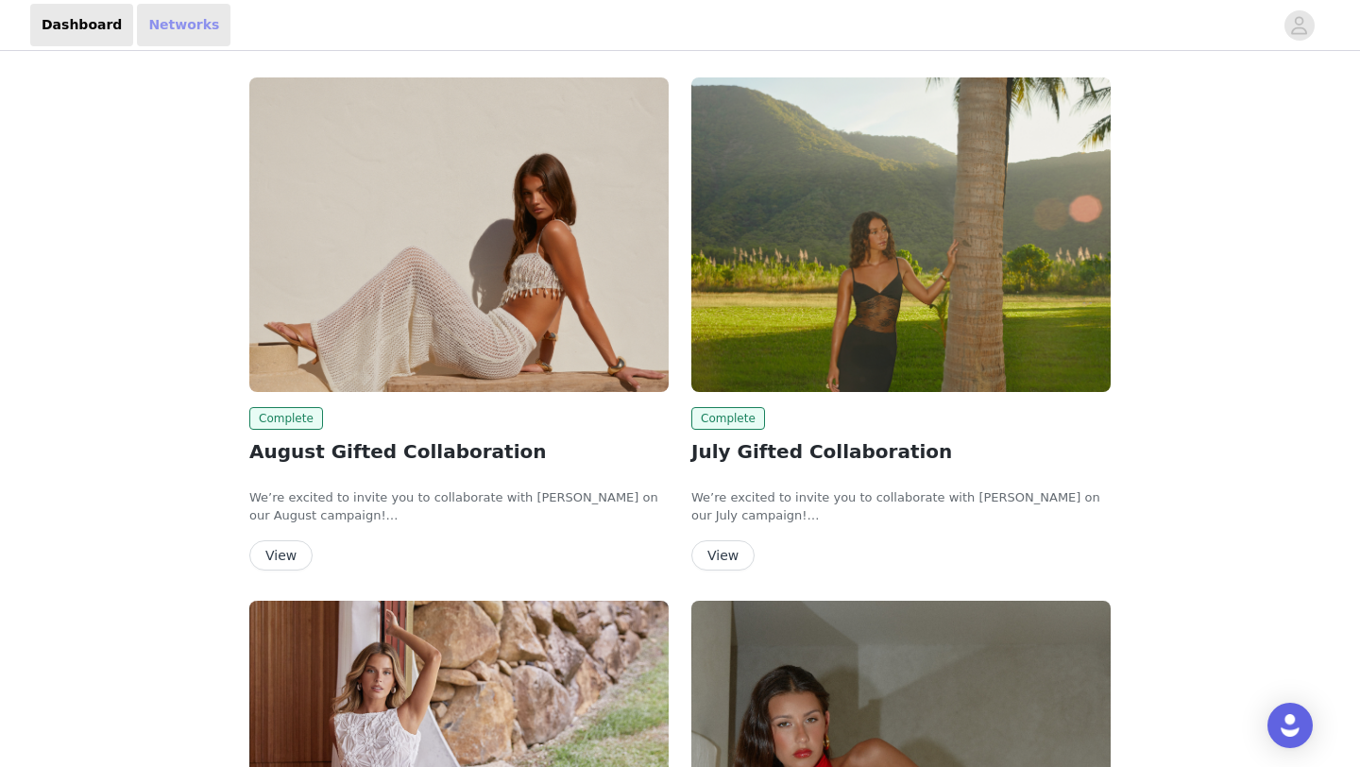
click at [168, 30] on link "Networks" at bounding box center [183, 25] width 93 height 42
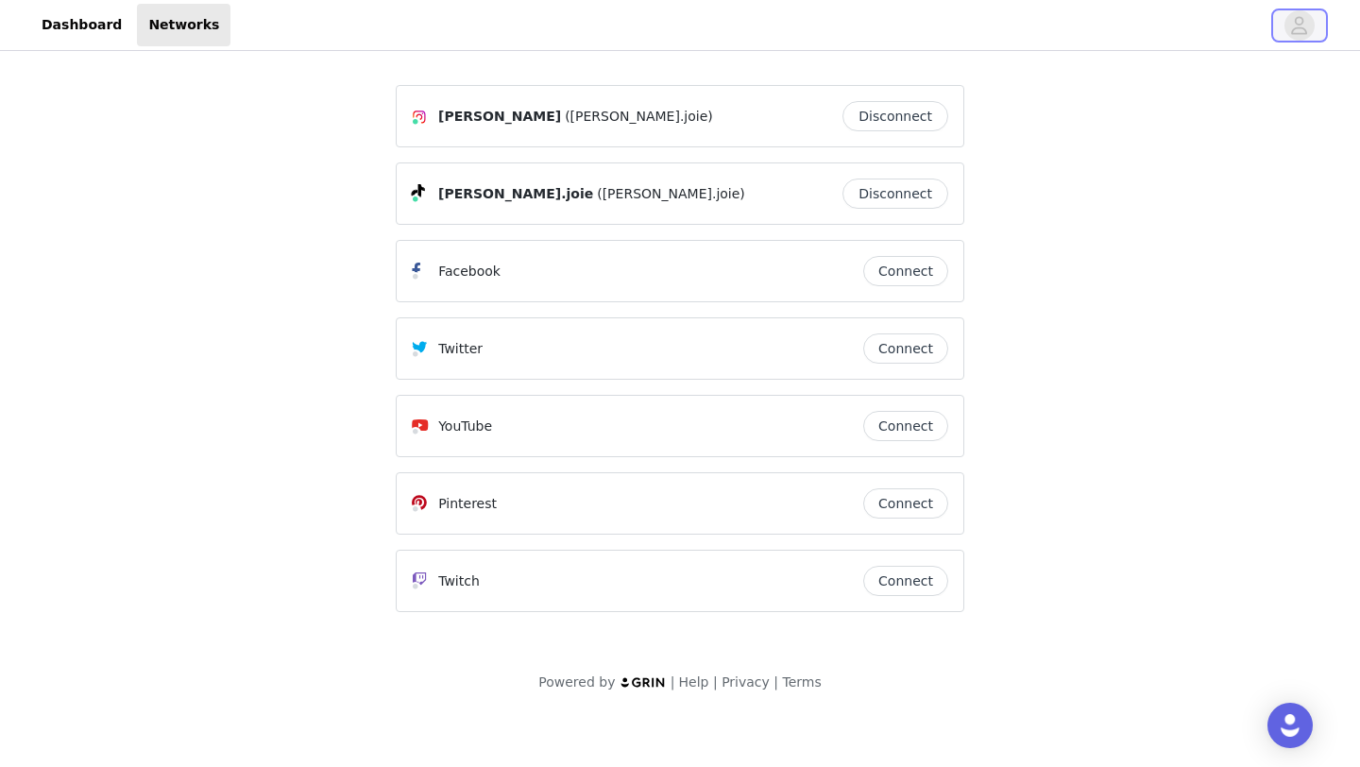
click at [1310, 22] on span "button" at bounding box center [1299, 25] width 30 height 30
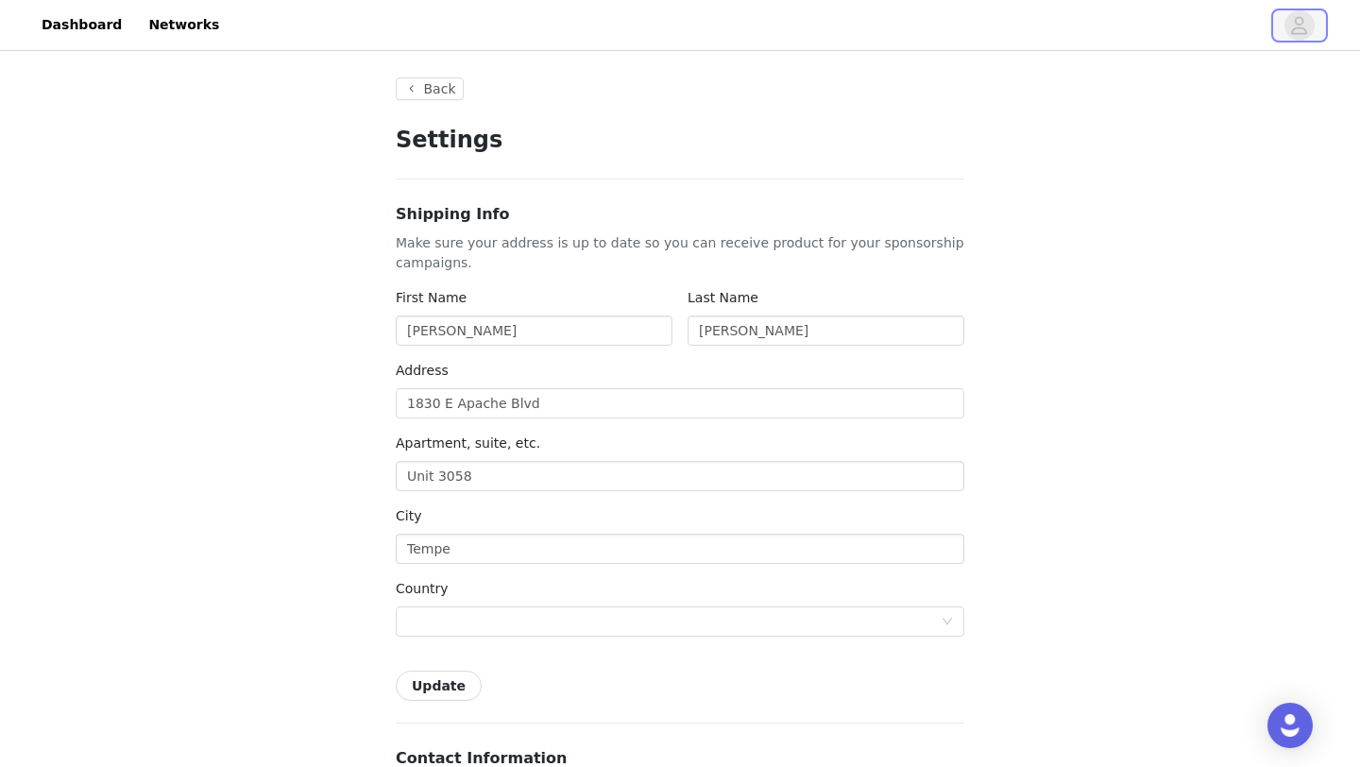
type input "+1 ([GEOGRAPHIC_DATA])"
click at [81, 14] on link "Dashboard" at bounding box center [81, 25] width 103 height 42
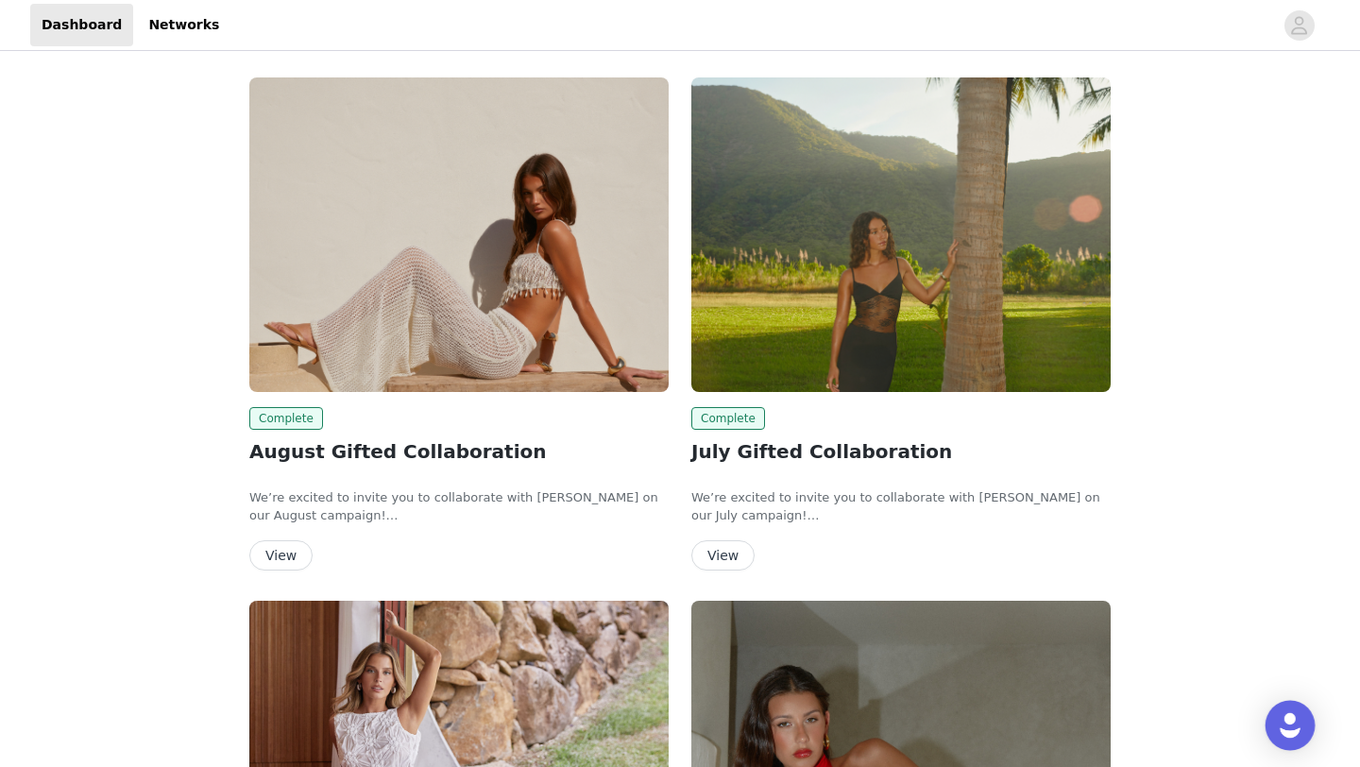
click at [1300, 714] on div "Open Intercom Messenger" at bounding box center [1290, 726] width 50 height 50
click at [1292, 26] on icon "avatar" at bounding box center [1299, 25] width 18 height 30
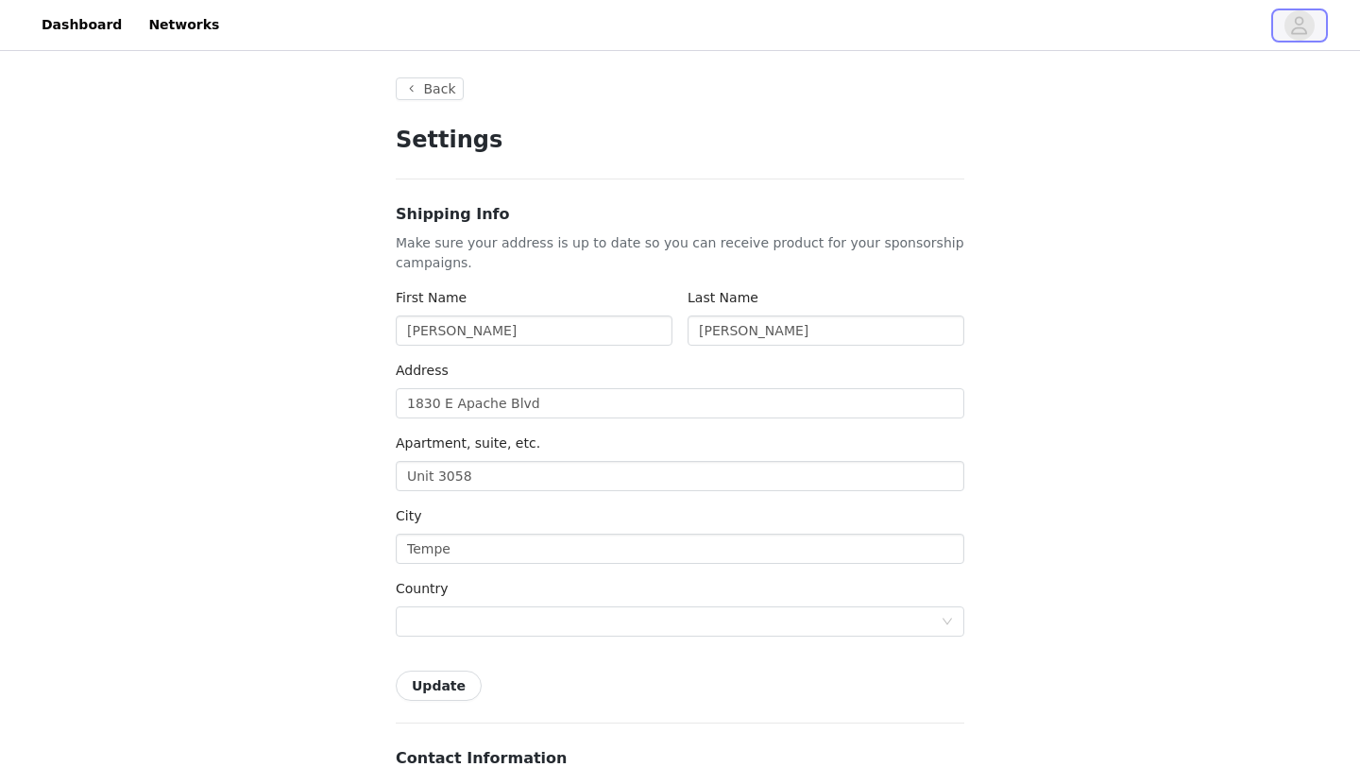
type input "+1 ([GEOGRAPHIC_DATA])"
click at [437, 84] on button "Back" at bounding box center [430, 88] width 68 height 23
click at [438, 85] on button "Back" at bounding box center [430, 88] width 68 height 23
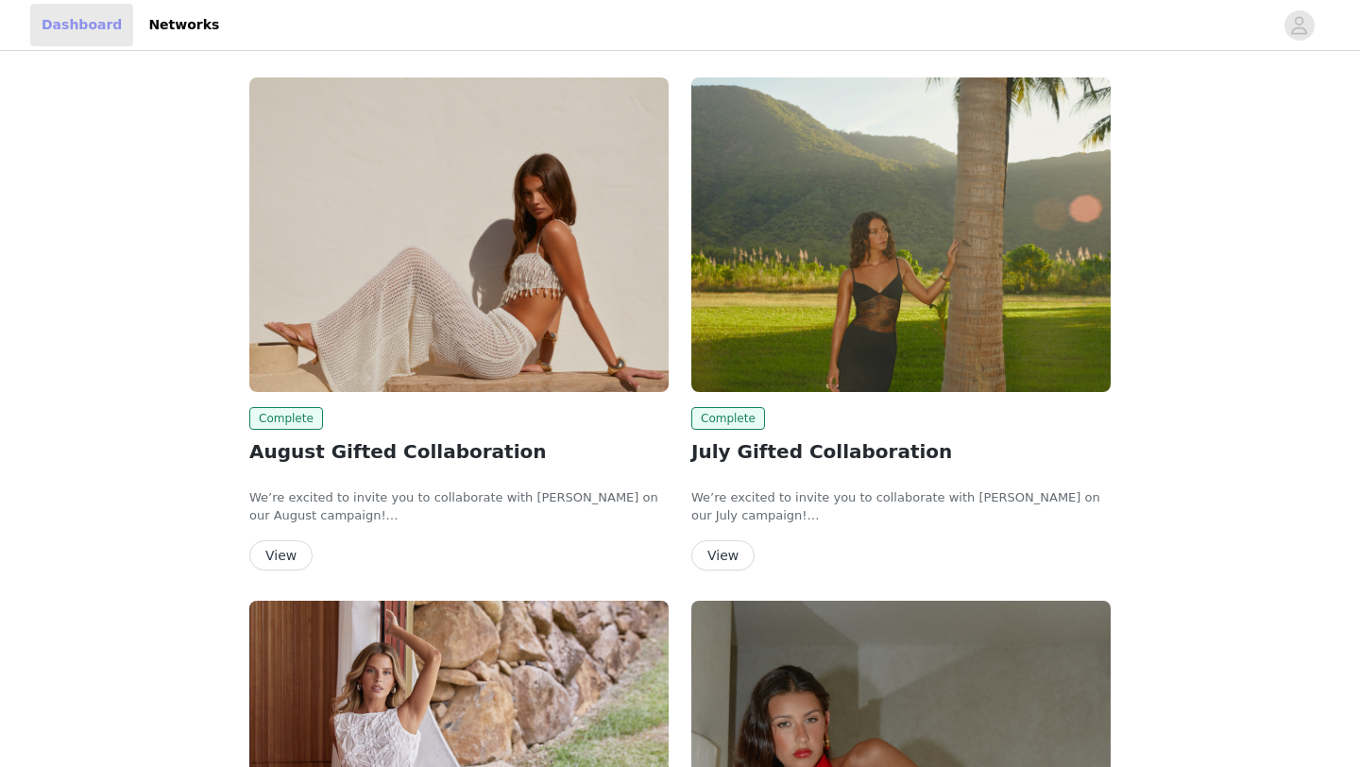
click at [86, 23] on link "Dashboard" at bounding box center [81, 25] width 103 height 42
click at [145, 37] on link "Networks" at bounding box center [183, 25] width 93 height 42
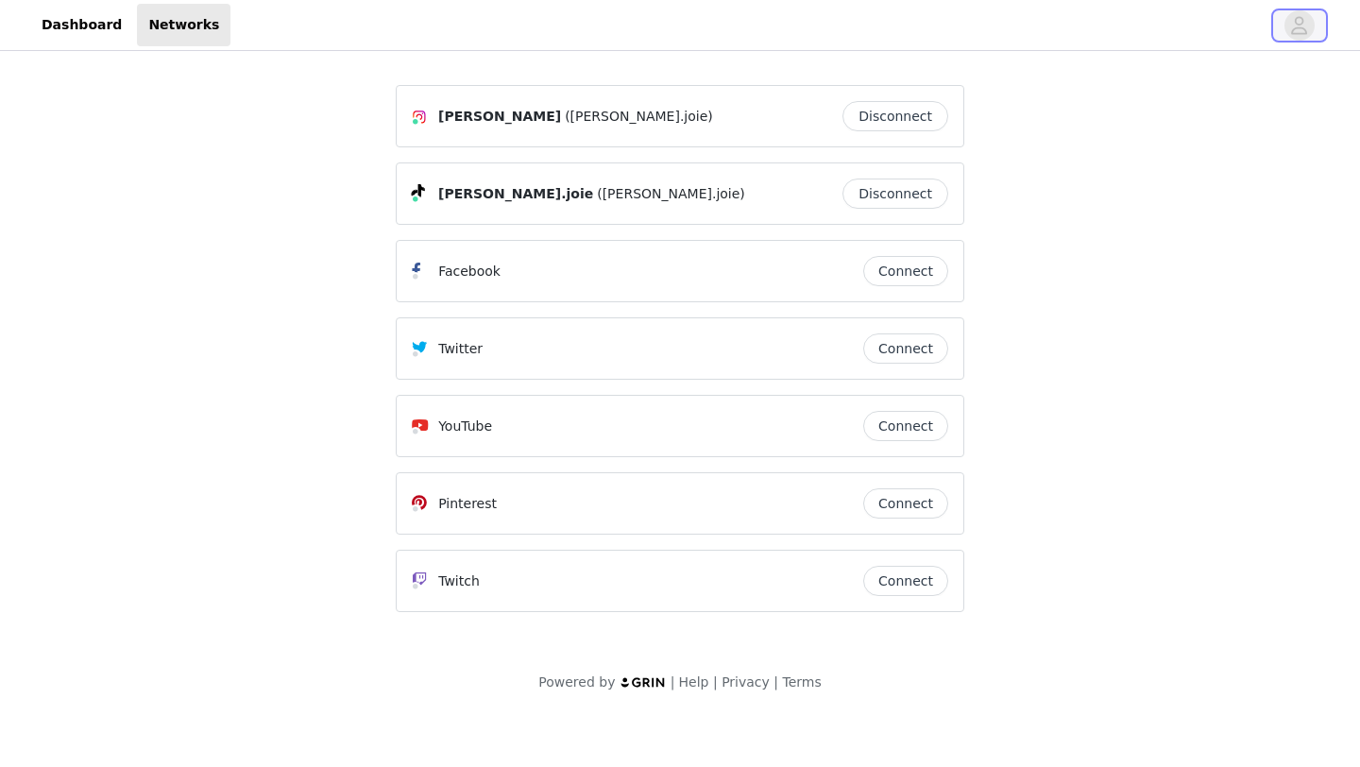
click at [1308, 36] on icon "avatar" at bounding box center [1299, 25] width 18 height 30
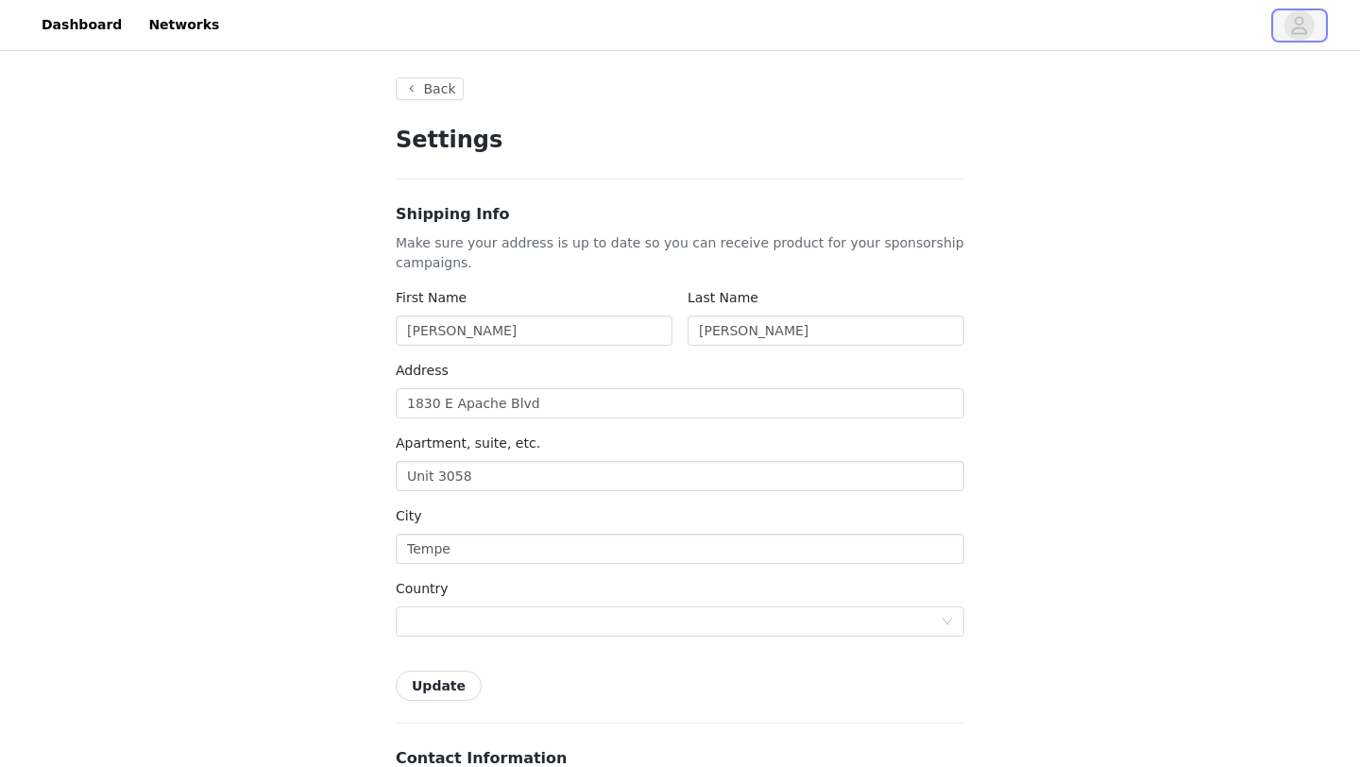
type input "+1 ([GEOGRAPHIC_DATA])"
click at [459, 82] on button "Back" at bounding box center [430, 88] width 68 height 23
click at [440, 88] on button "Back" at bounding box center [430, 88] width 68 height 23
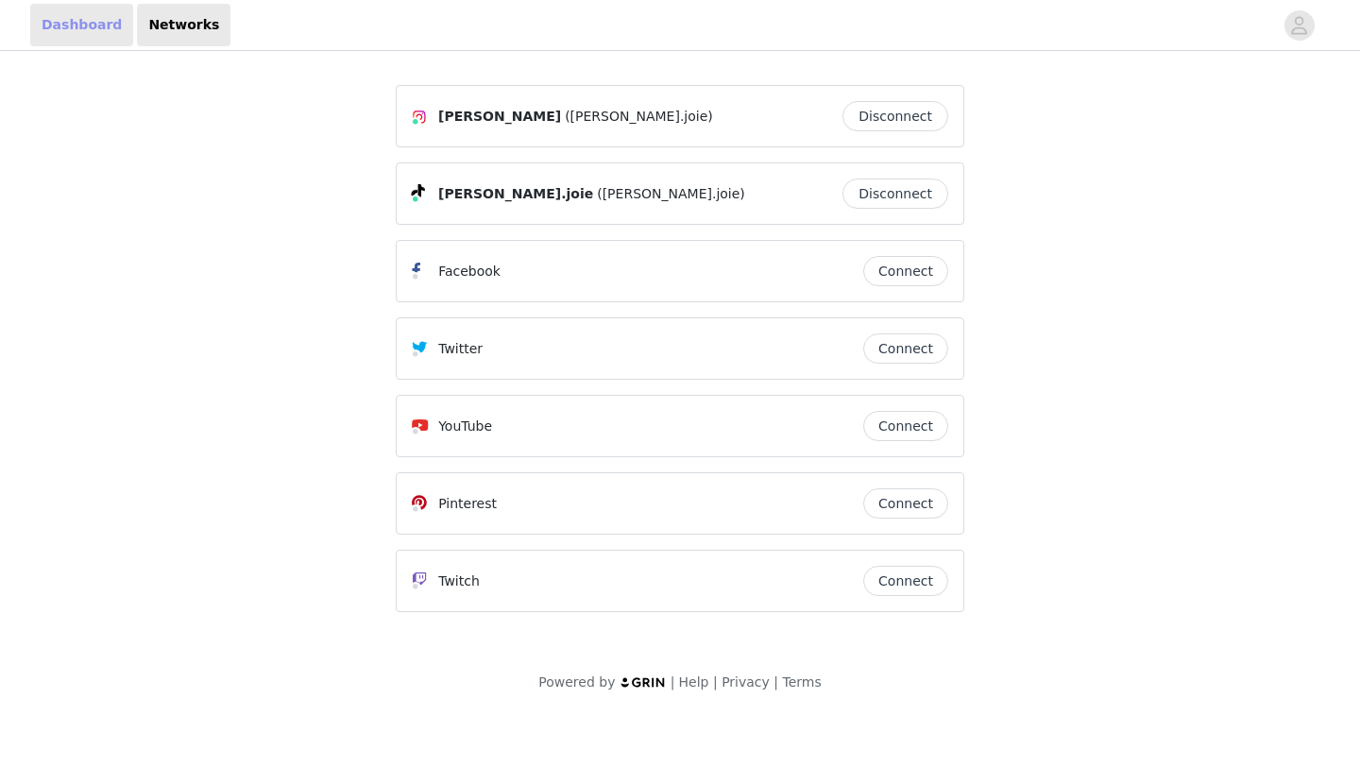
click at [91, 26] on link "Dashboard" at bounding box center [81, 25] width 103 height 42
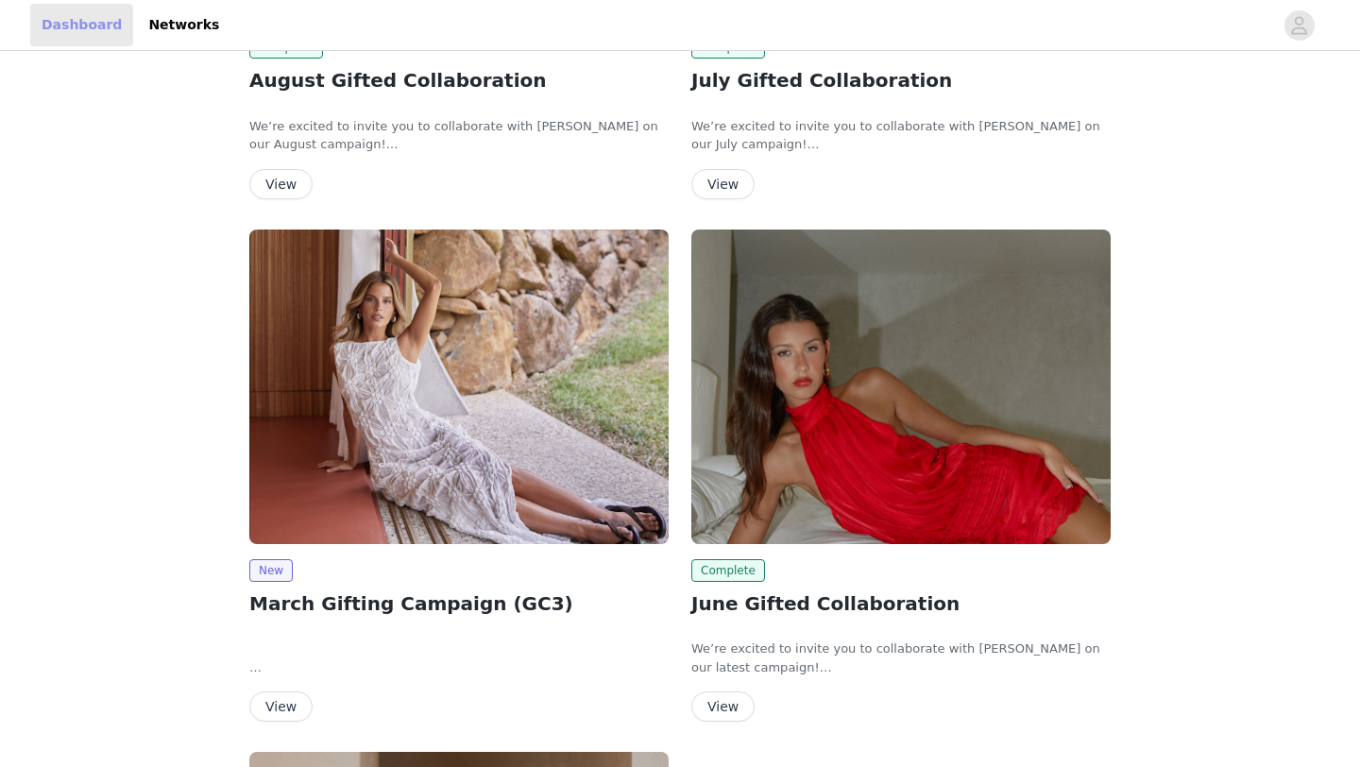
scroll to position [310, 0]
